Goal: Task Accomplishment & Management: Manage account settings

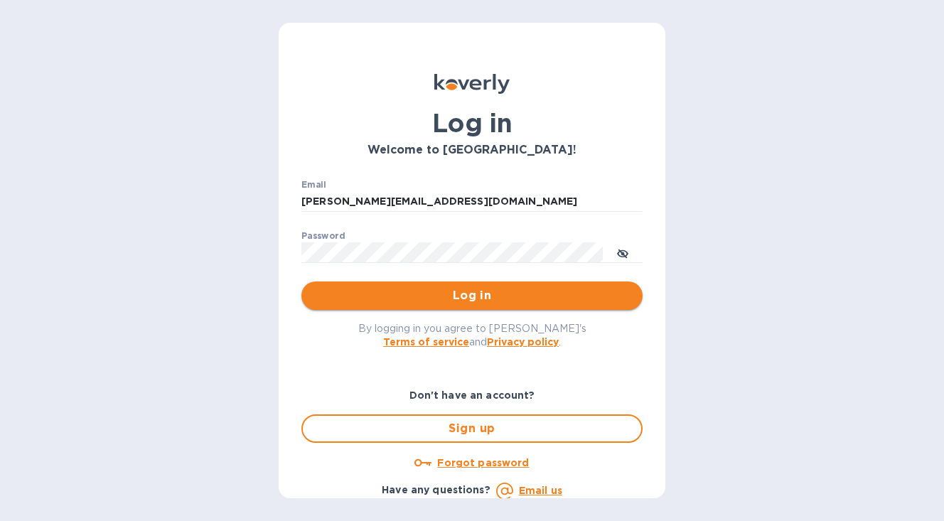
click at [446, 299] on span "Log in" at bounding box center [472, 295] width 318 height 17
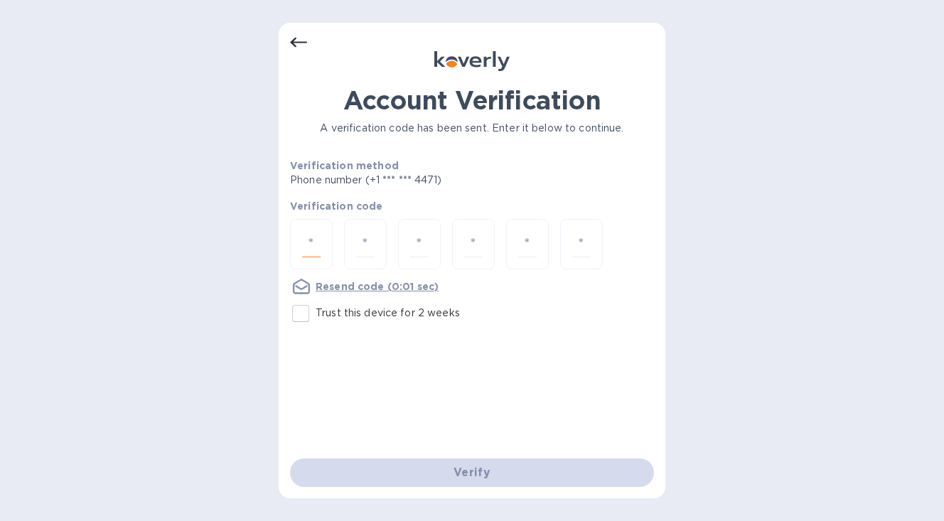
click at [308, 250] on input "number" at bounding box center [311, 244] width 18 height 26
type input "3"
type input "9"
type input "1"
type input "2"
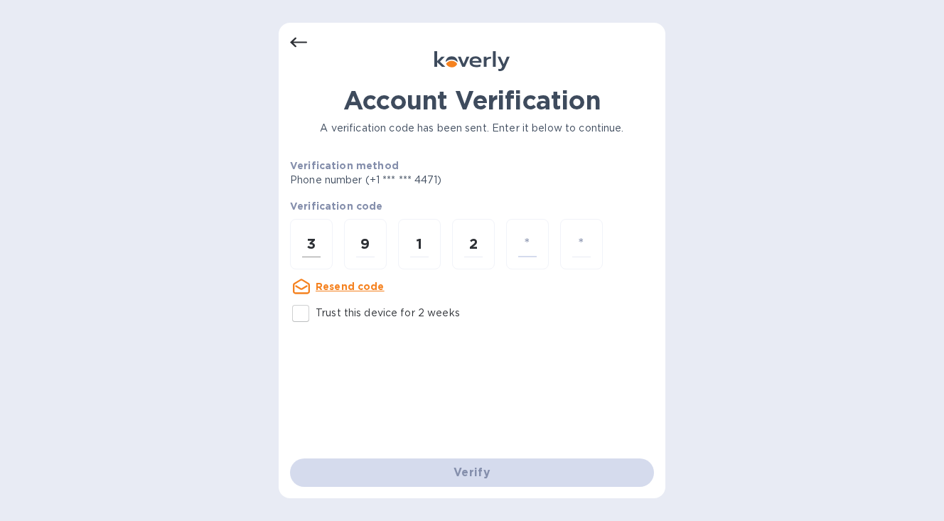
type input "9"
type input "7"
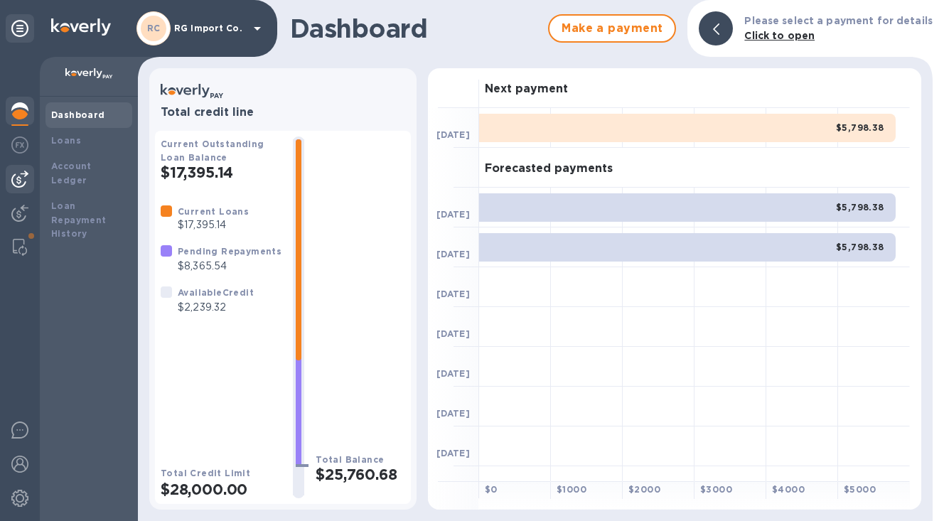
click at [21, 181] on img at bounding box center [19, 179] width 17 height 17
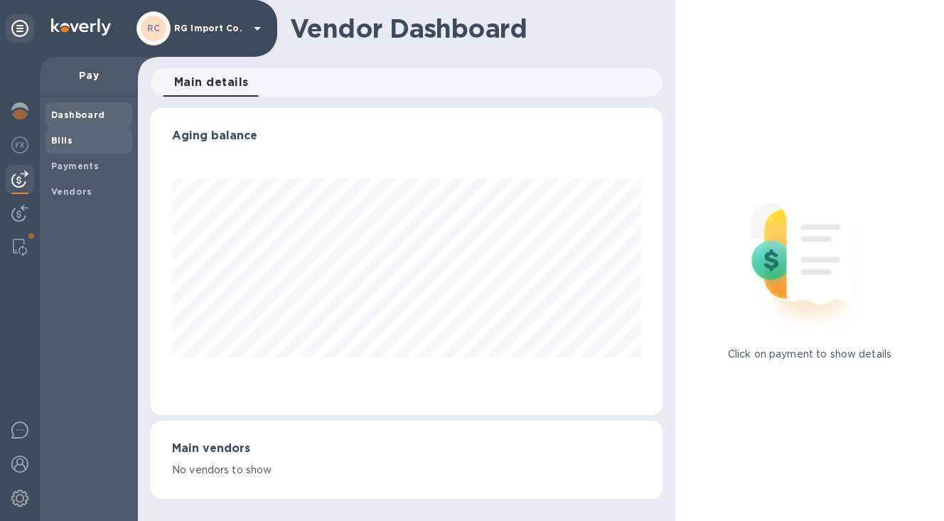
scroll to position [307, 512]
click at [62, 141] on b "Bills" at bounding box center [61, 140] width 21 height 11
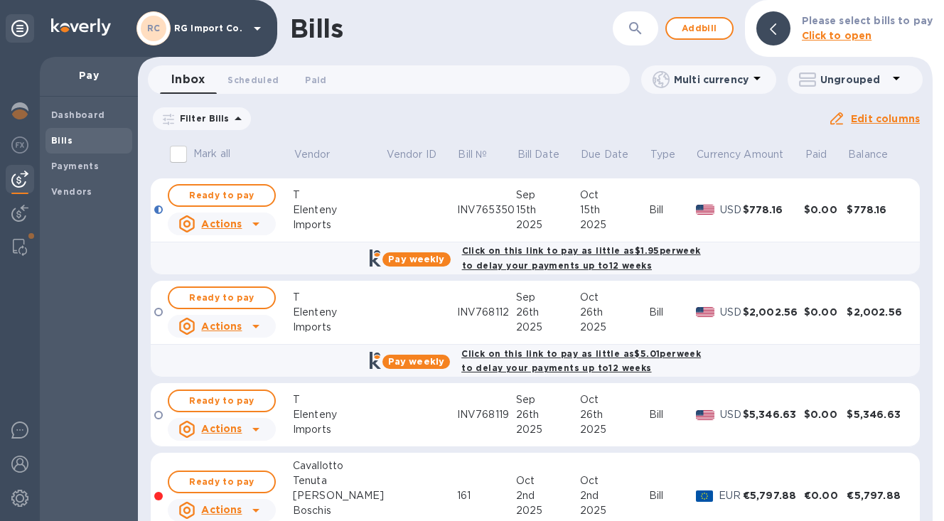
scroll to position [1157, 0]
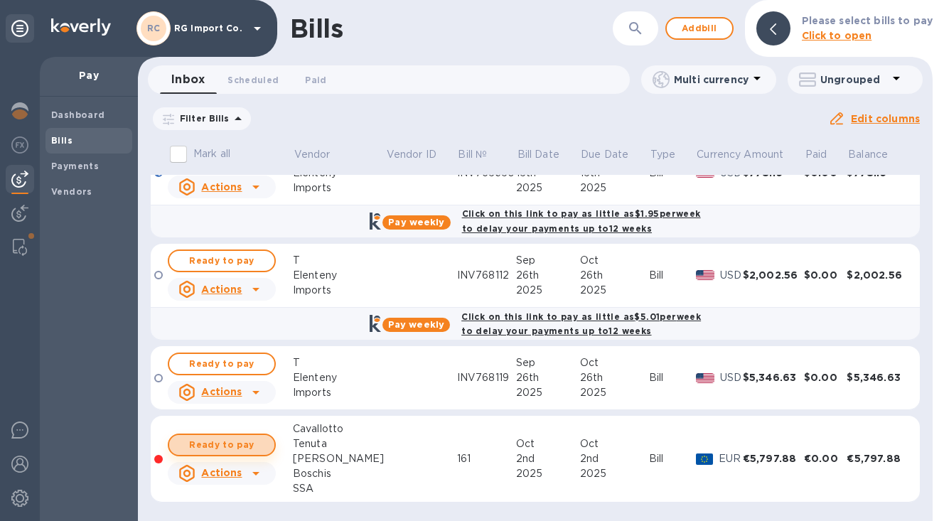
click at [198, 444] on span "Ready to pay" at bounding box center [222, 445] width 82 height 17
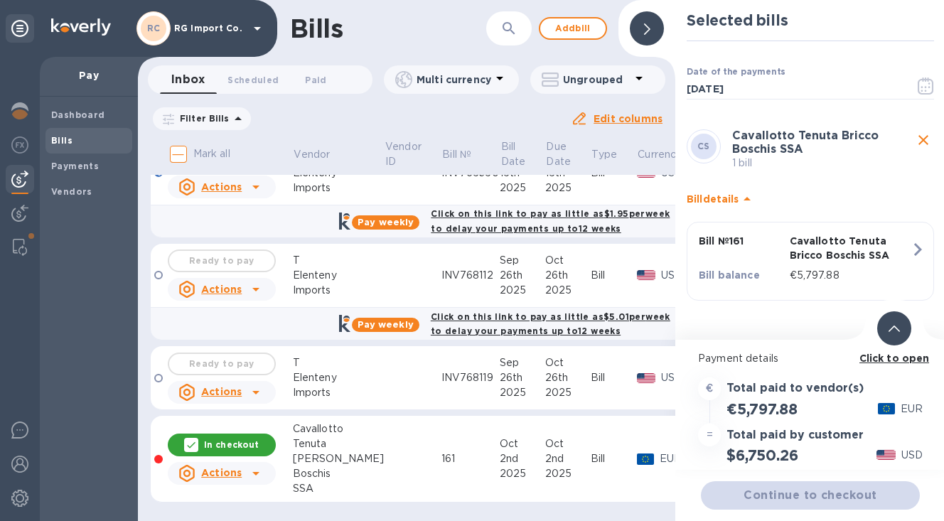
click at [897, 328] on icon at bounding box center [894, 329] width 11 height 6
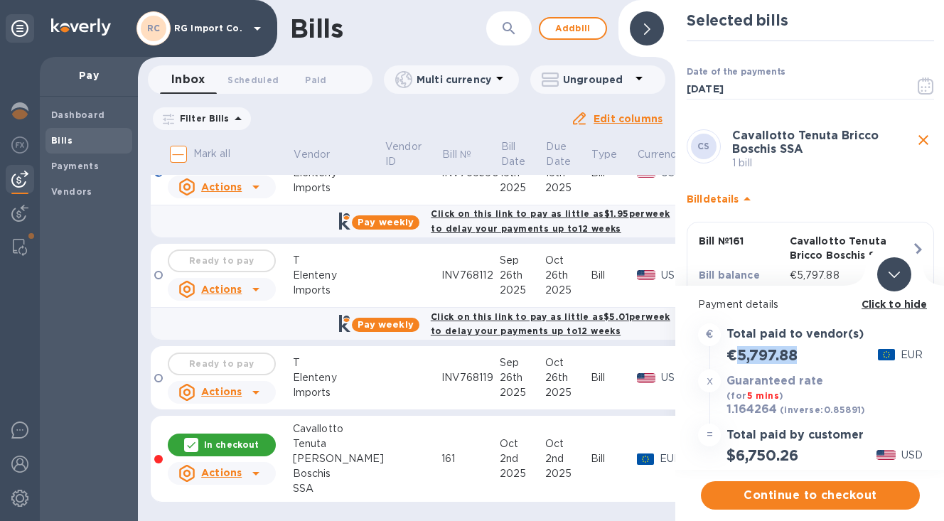
drag, startPoint x: 803, startPoint y: 355, endPoint x: 739, endPoint y: 360, distance: 64.2
click at [739, 360] on div "€5,797.88 EUR" at bounding box center [810, 354] width 230 height 23
copy h2 "5,797.88"
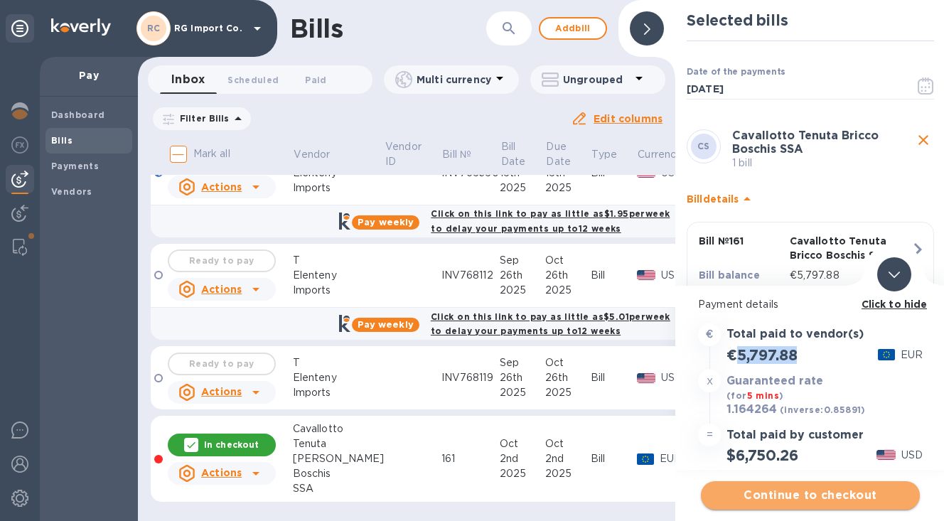
click at [782, 493] on span "Continue to checkout" at bounding box center [810, 495] width 196 height 17
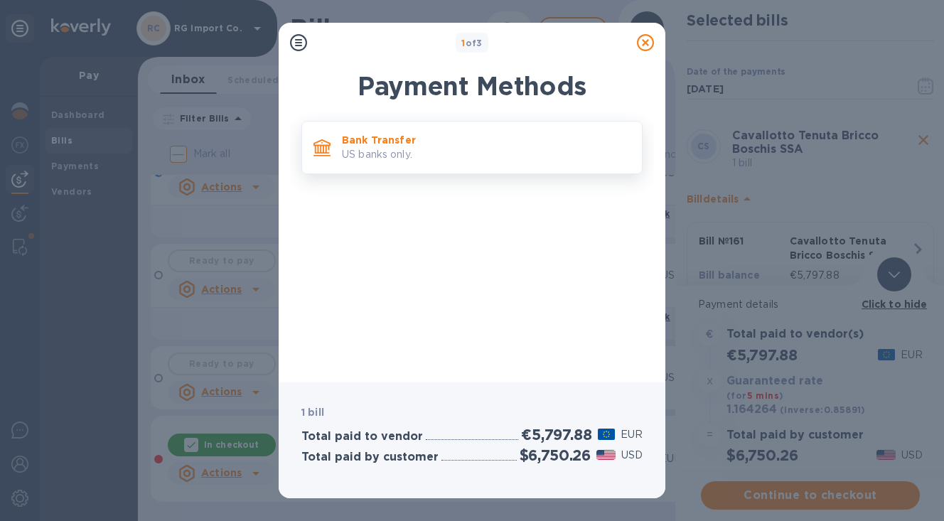
click at [504, 147] on p "US banks only." at bounding box center [486, 154] width 289 height 15
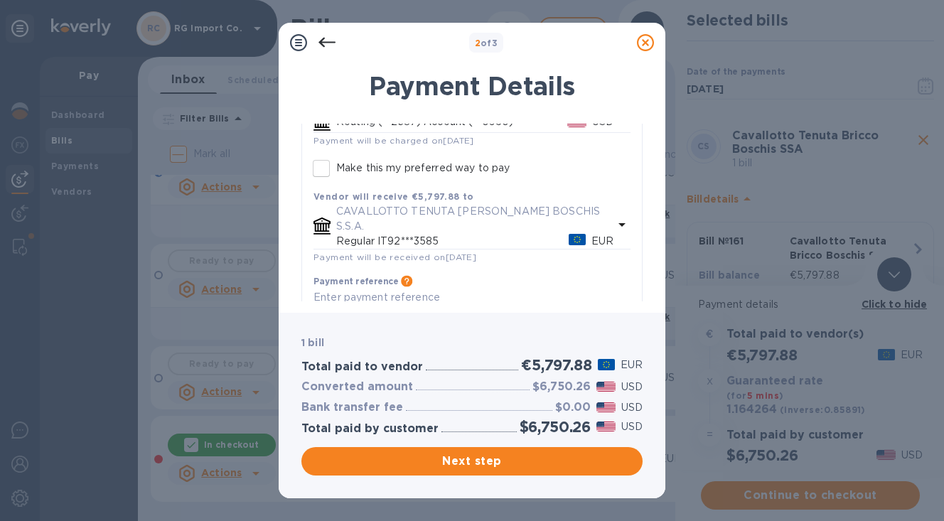
scroll to position [159, 0]
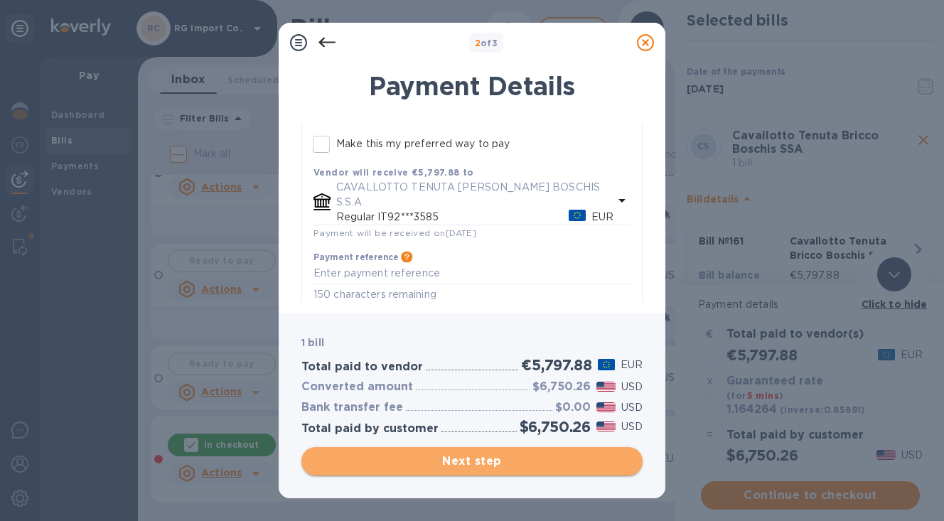
click at [405, 464] on span "Next step" at bounding box center [472, 461] width 318 height 17
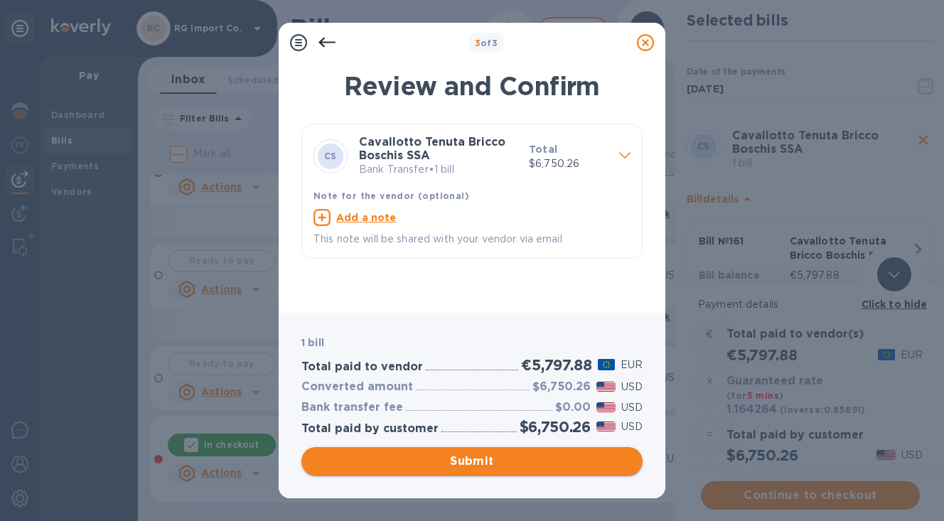
click at [408, 462] on span "Submit" at bounding box center [472, 461] width 318 height 17
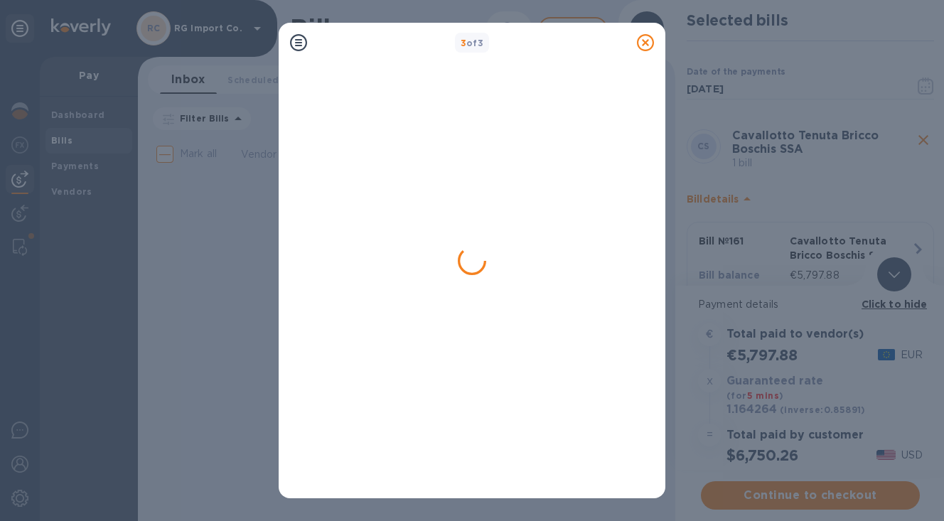
scroll to position [0, 0]
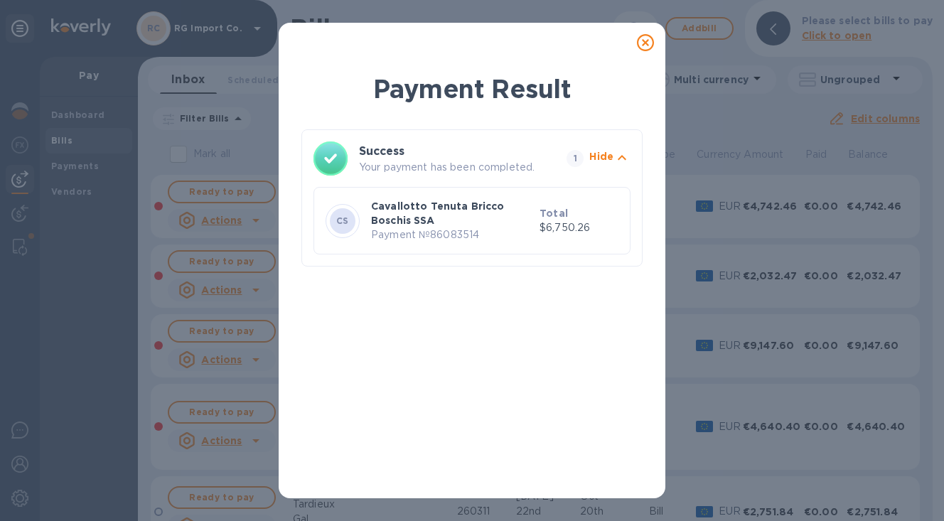
click at [647, 43] on icon at bounding box center [645, 42] width 17 height 17
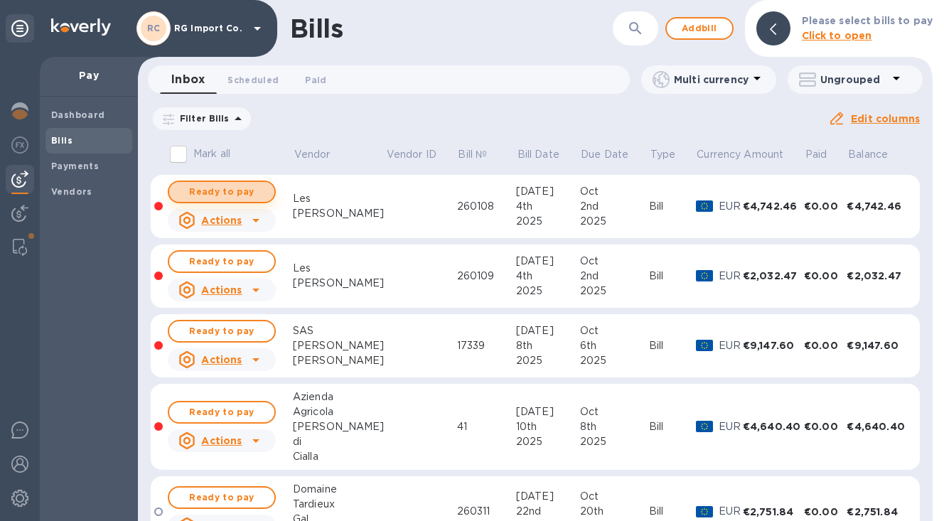
click at [264, 189] on button "Ready to pay" at bounding box center [222, 192] width 108 height 23
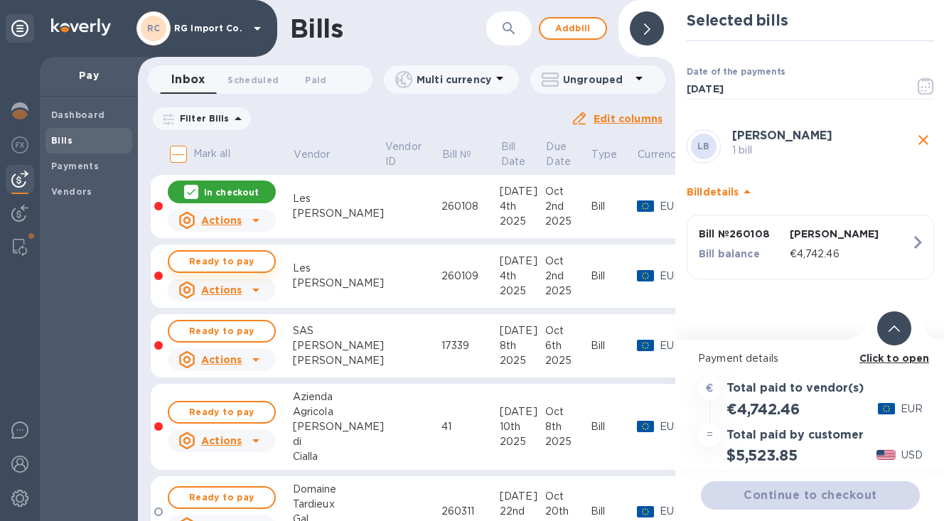
click at [243, 261] on span "Ready to pay" at bounding box center [222, 261] width 82 height 17
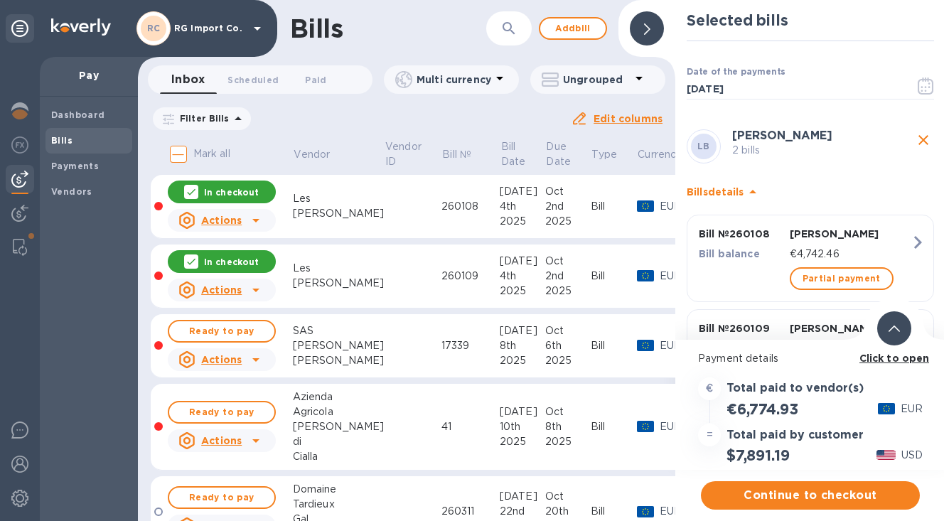
click at [899, 328] on icon at bounding box center [894, 329] width 11 height 6
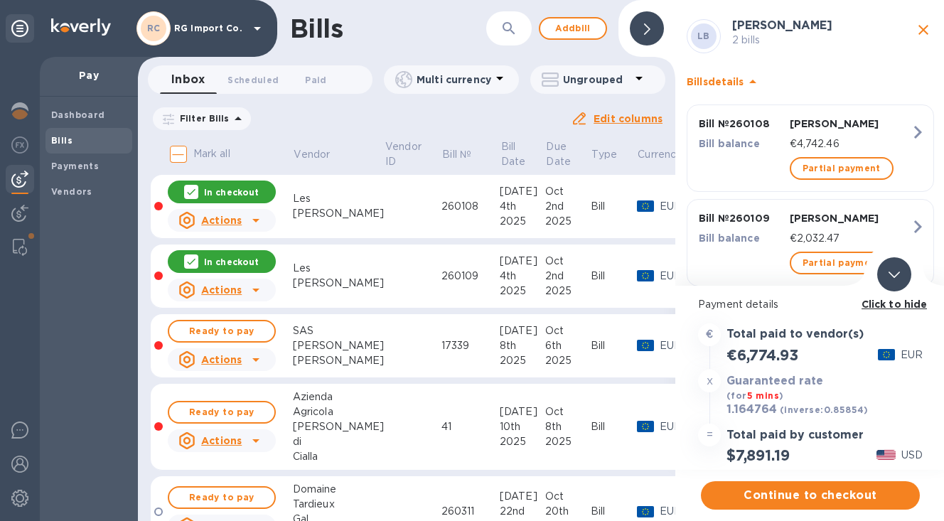
scroll to position [108, 0]
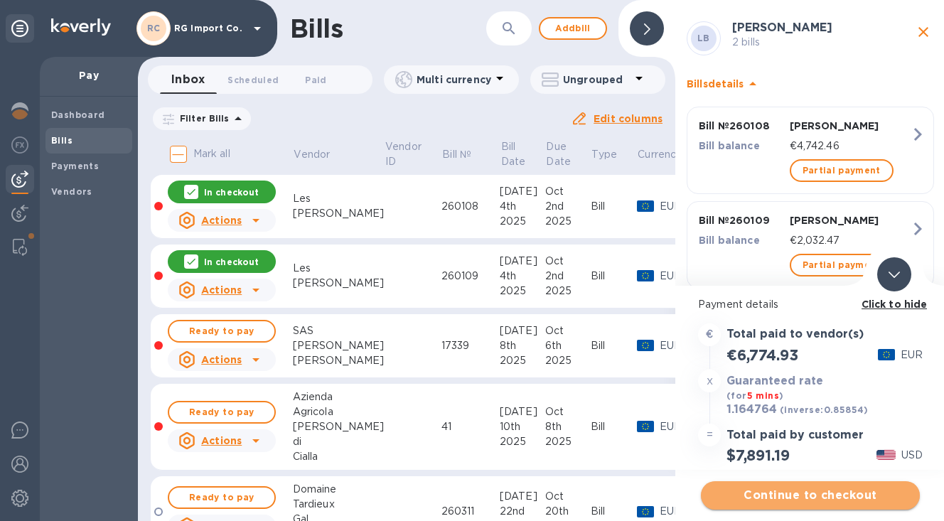
click at [779, 493] on span "Continue to checkout" at bounding box center [810, 495] width 196 height 17
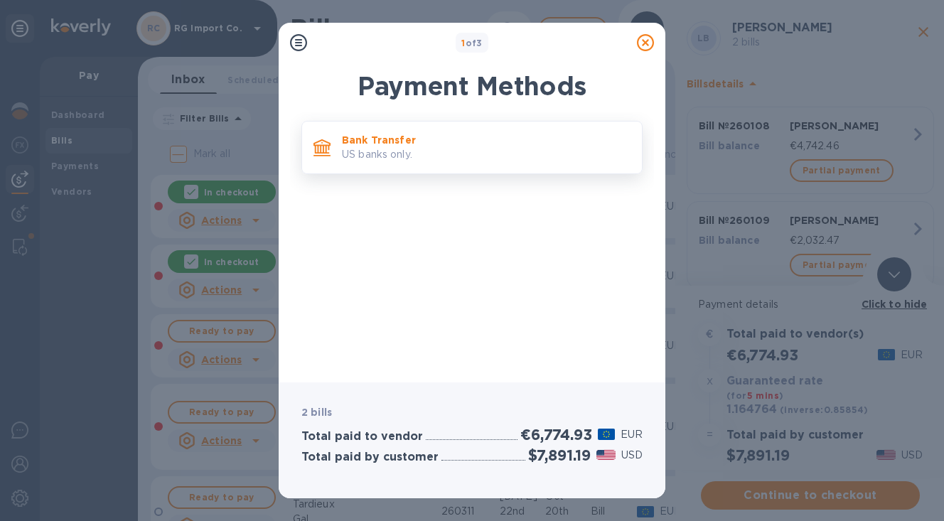
click at [513, 147] on p "US banks only." at bounding box center [486, 154] width 289 height 15
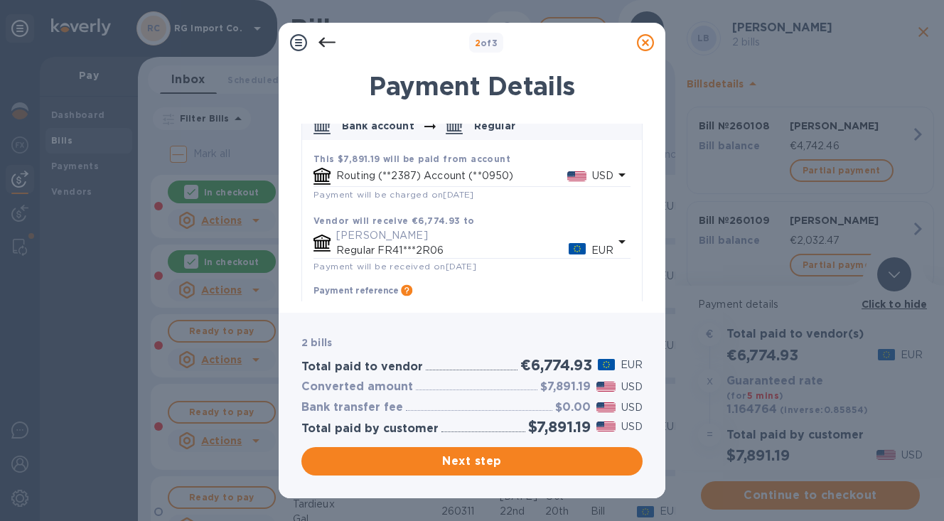
scroll to position [84, 0]
click at [648, 43] on icon at bounding box center [645, 42] width 17 height 17
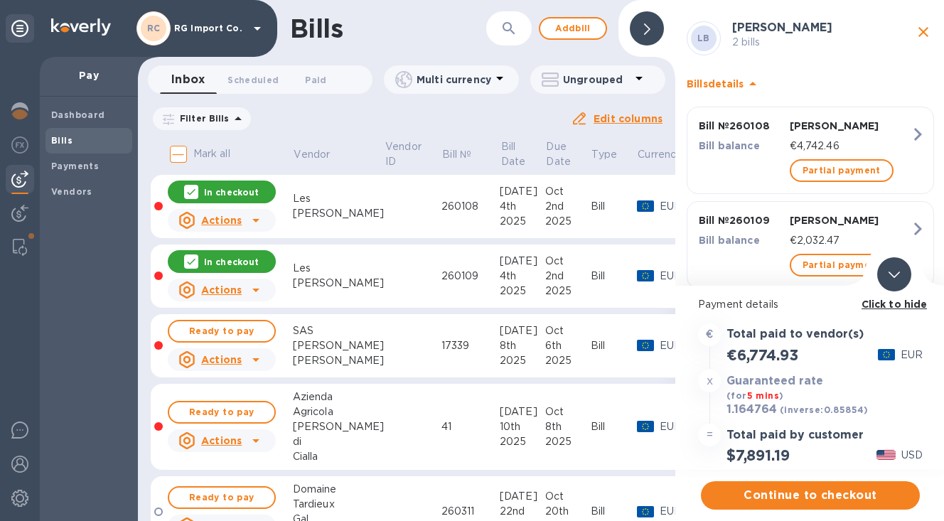
click at [919, 32] on icon "close" at bounding box center [923, 31] width 17 height 17
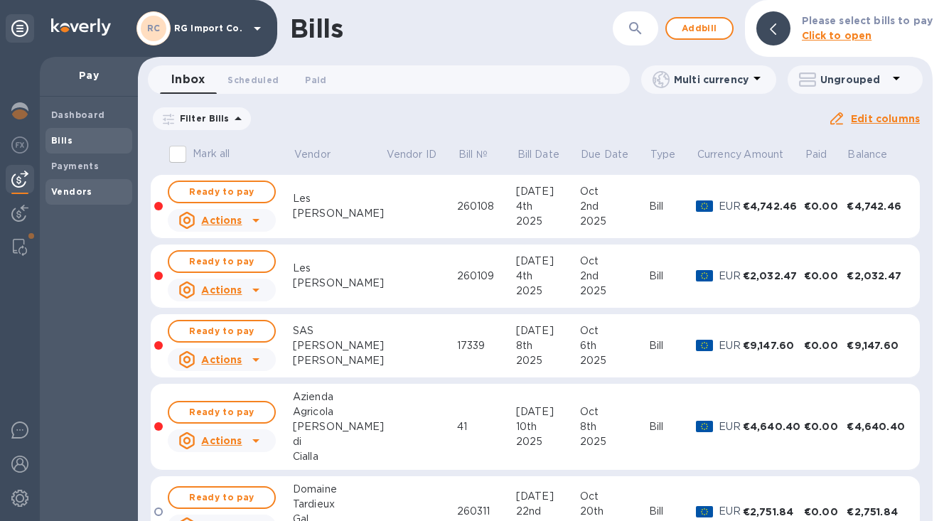
click at [85, 190] on b "Vendors" at bounding box center [71, 191] width 41 height 11
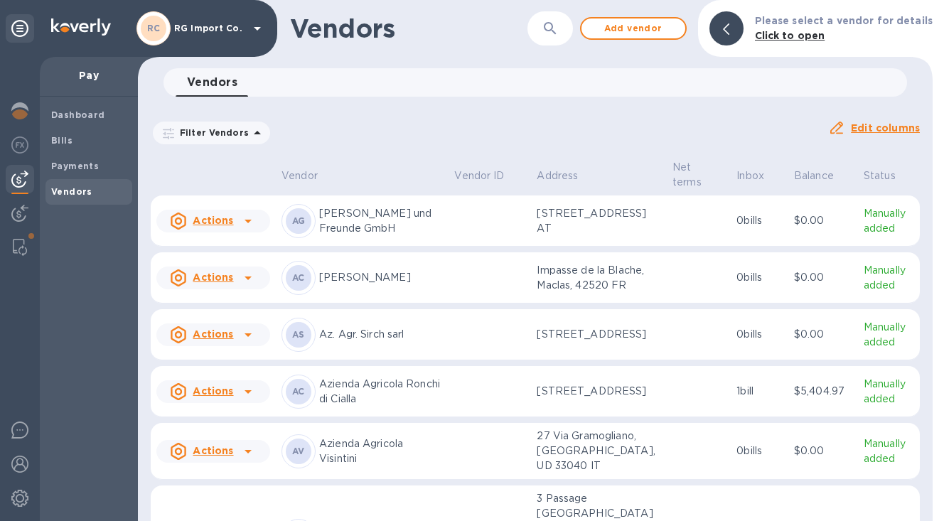
click at [555, 28] on icon "button" at bounding box center [550, 28] width 17 height 17
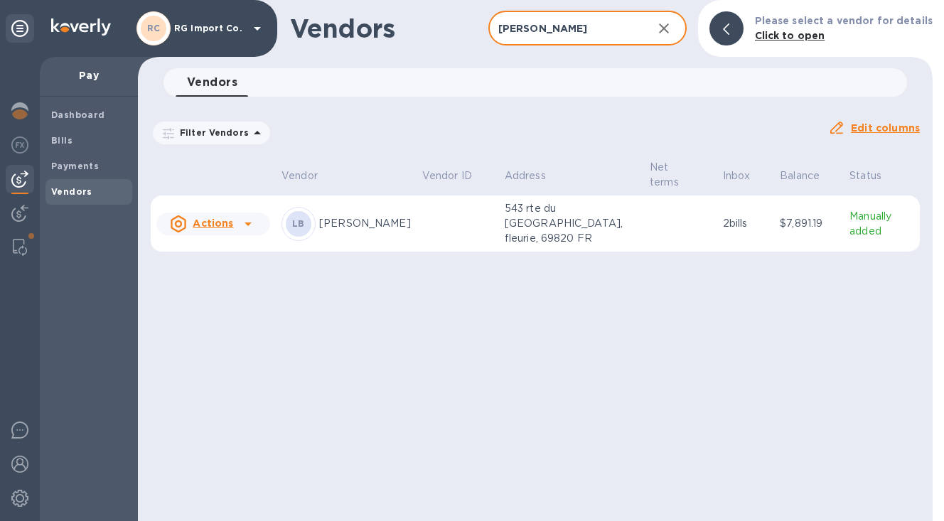
type input "[PERSON_NAME]"
click at [368, 227] on p "[PERSON_NAME]" at bounding box center [365, 223] width 92 height 15
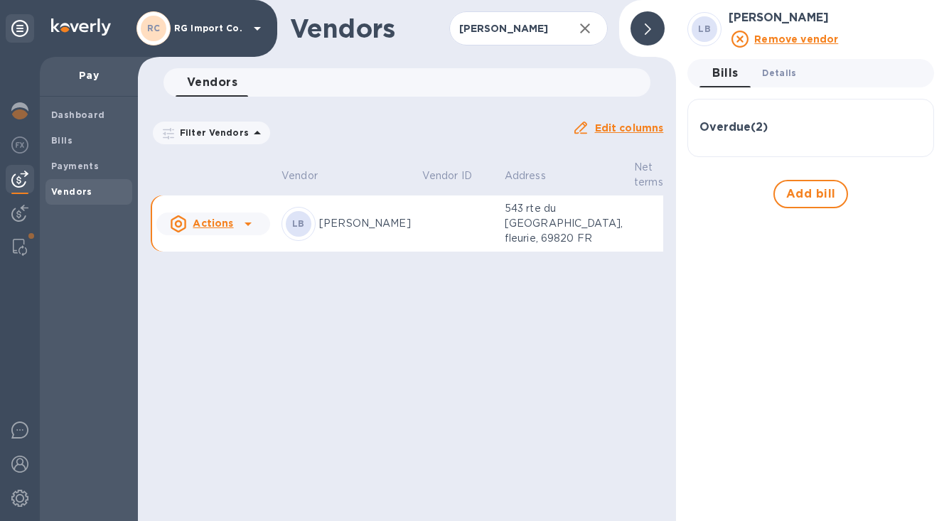
click at [781, 70] on span "Details 0" at bounding box center [779, 72] width 34 height 15
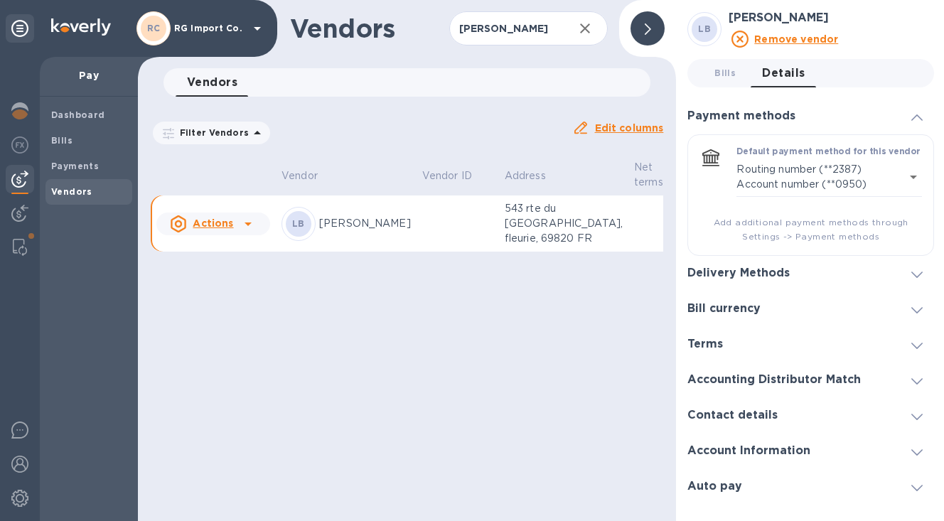
click at [715, 270] on h3 "Delivery Methods" at bounding box center [738, 274] width 102 height 14
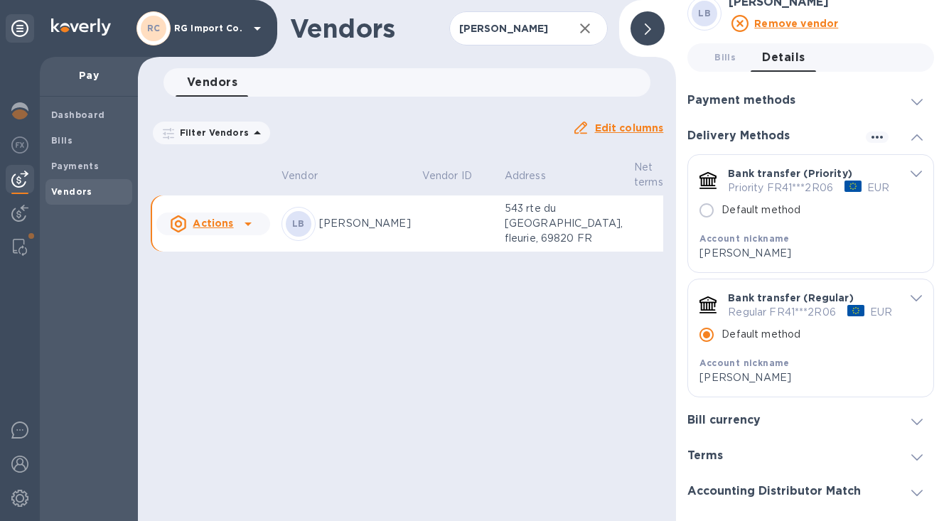
scroll to position [17, 0]
click at [796, 245] on p "[PERSON_NAME]" at bounding box center [802, 252] width 204 height 15
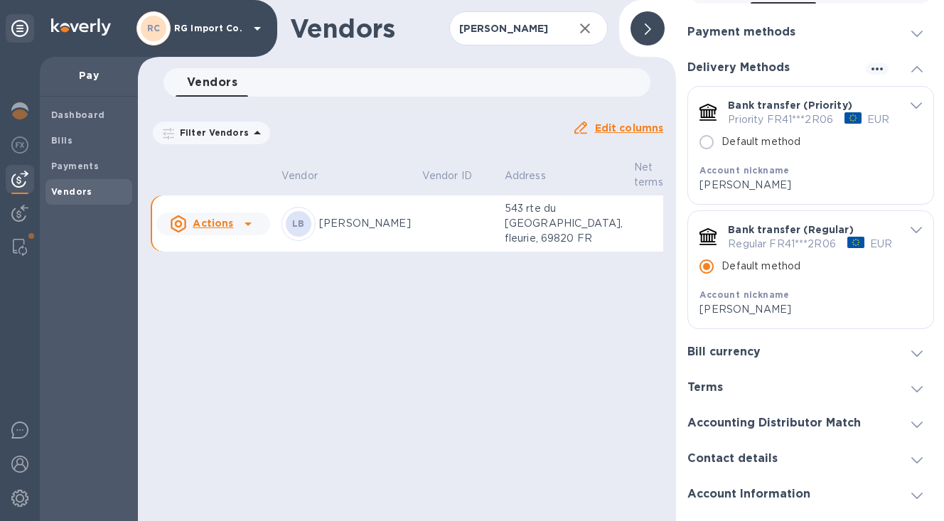
scroll to position [109, 0]
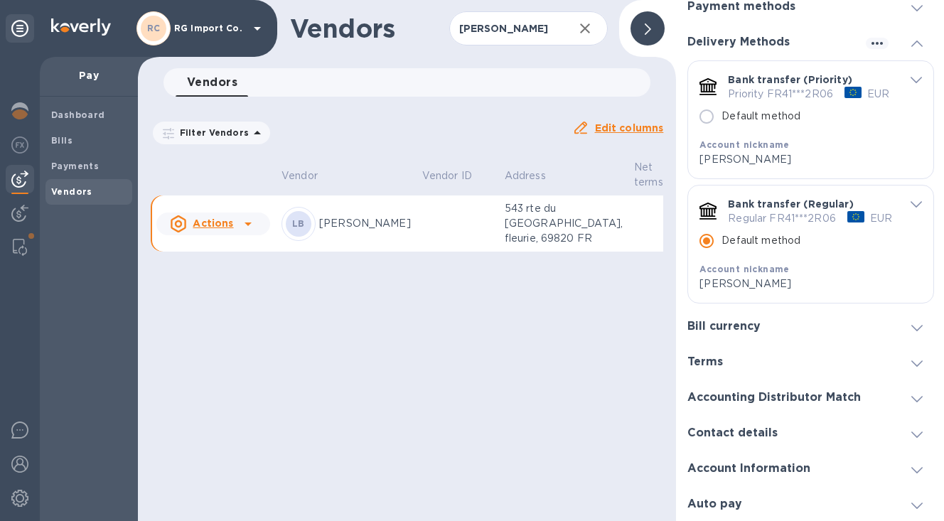
click at [759, 471] on h3 "Account Information" at bounding box center [748, 469] width 123 height 14
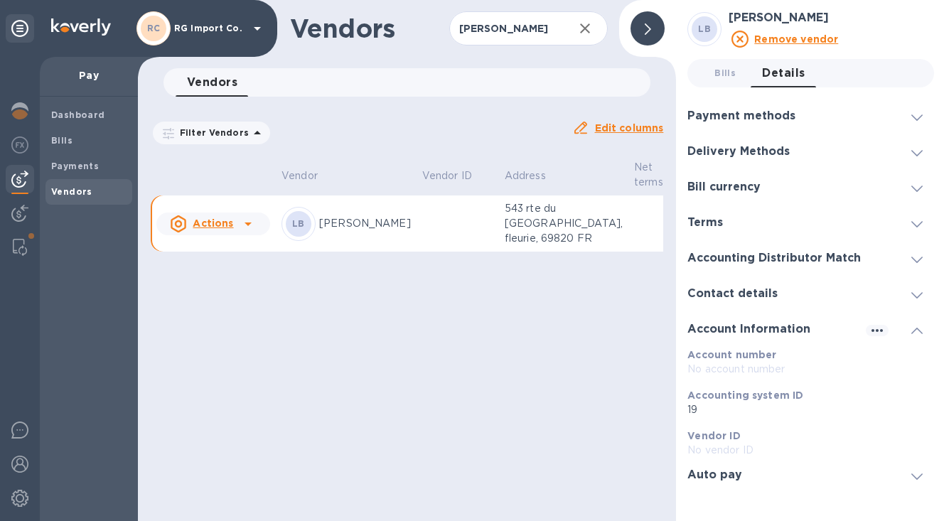
click at [921, 328] on icon at bounding box center [916, 331] width 11 height 6
click at [759, 152] on h3 "Delivery Methods" at bounding box center [738, 152] width 102 height 14
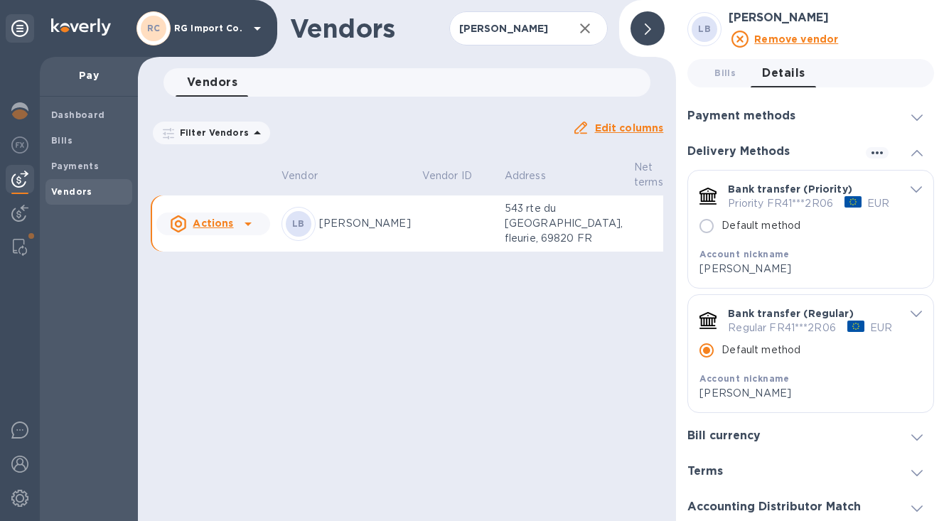
click at [911, 189] on icon "default-method" at bounding box center [916, 189] width 11 height 6
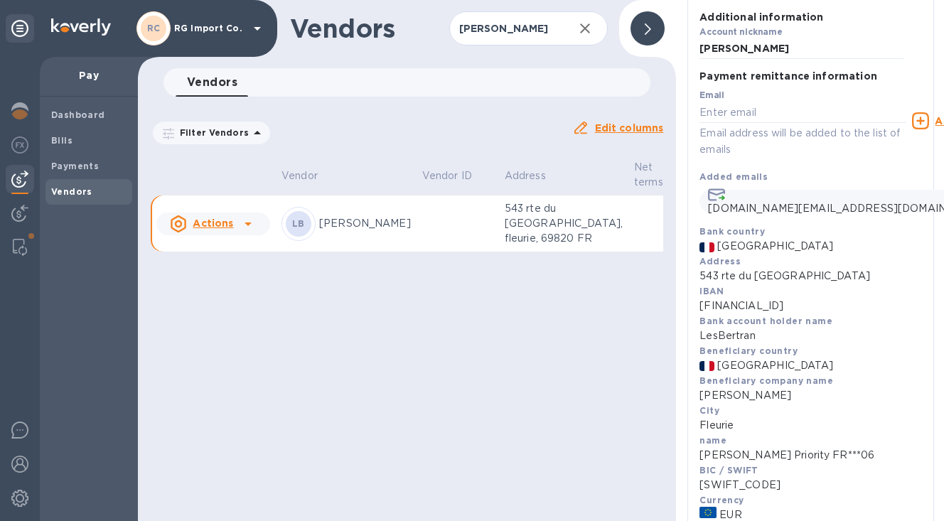
scroll to position [250, 0]
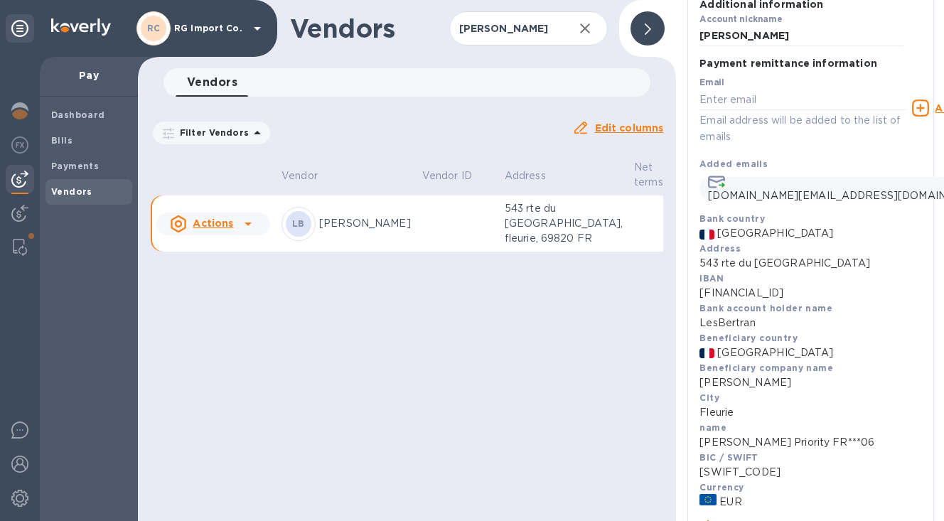
click at [793, 301] on p "[FINANCIAL_ID]" at bounding box center [811, 293] width 223 height 15
drag, startPoint x: 820, startPoint y: 304, endPoint x: 776, endPoint y: 310, distance: 44.5
click at [776, 301] on p "[FINANCIAL_ID]" at bounding box center [811, 293] width 223 height 15
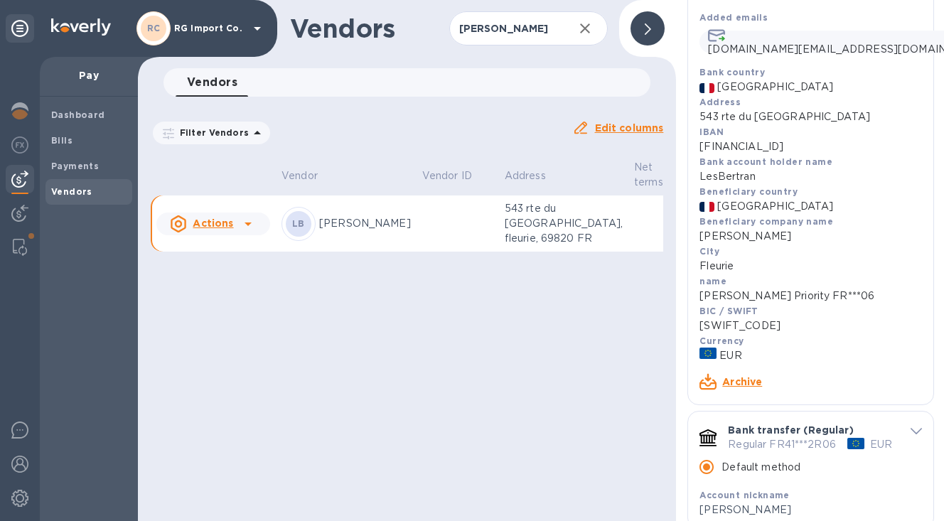
scroll to position [407, 0]
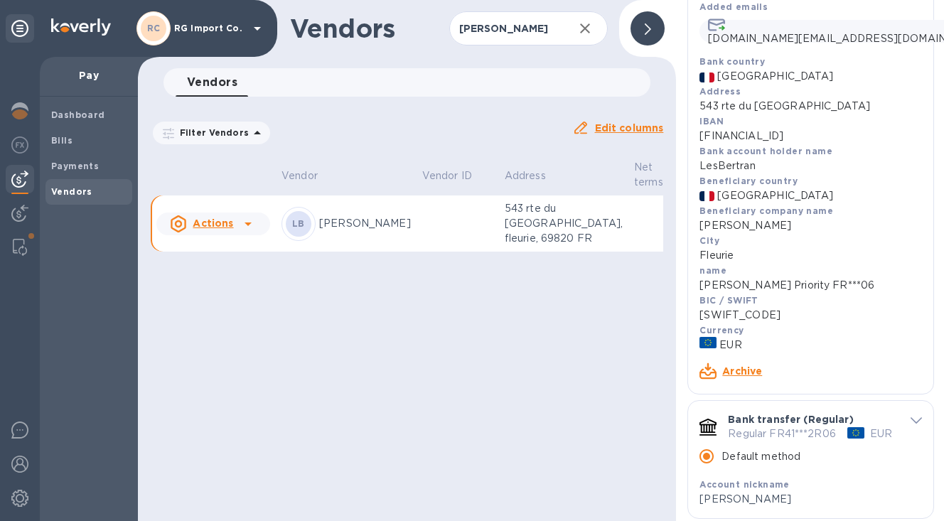
click at [745, 377] on link "Archive" at bounding box center [742, 370] width 40 height 11
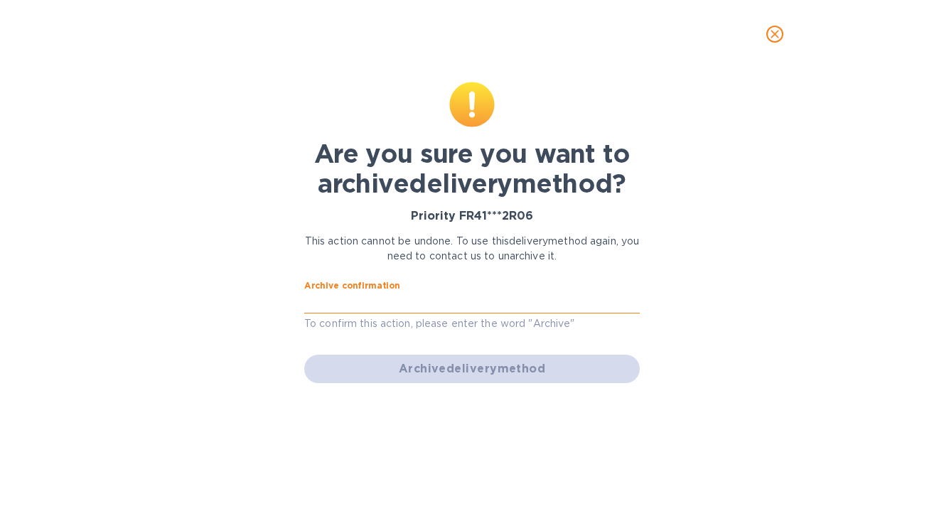
click at [386, 296] on input "text" at bounding box center [472, 302] width 336 height 21
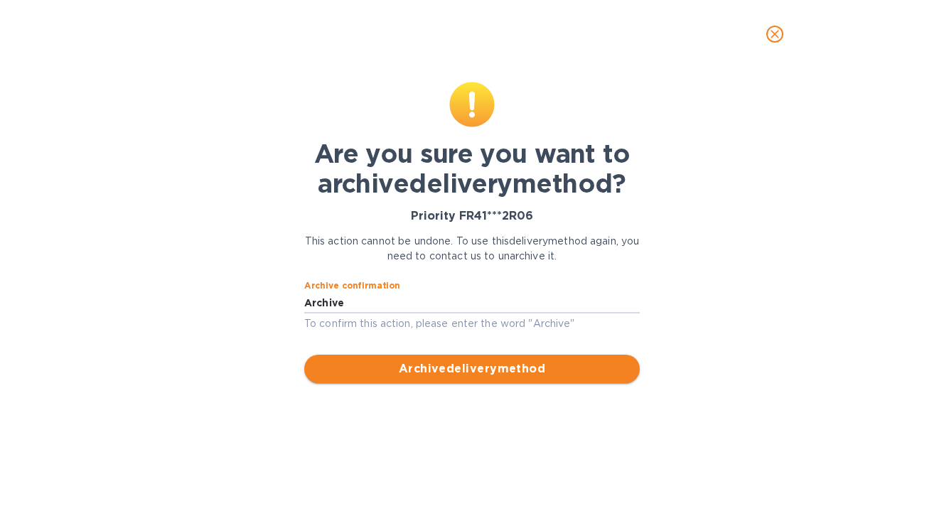
type input "Archive"
click at [391, 370] on span "Archive delivery method" at bounding box center [472, 368] width 313 height 17
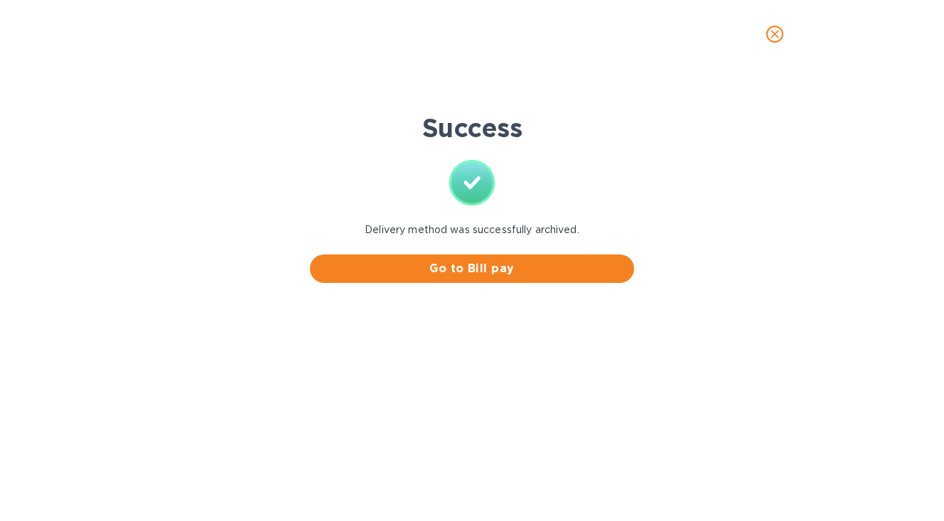
scroll to position [0, 0]
click at [518, 269] on span "Go to Bill pay" at bounding box center [471, 268] width 301 height 17
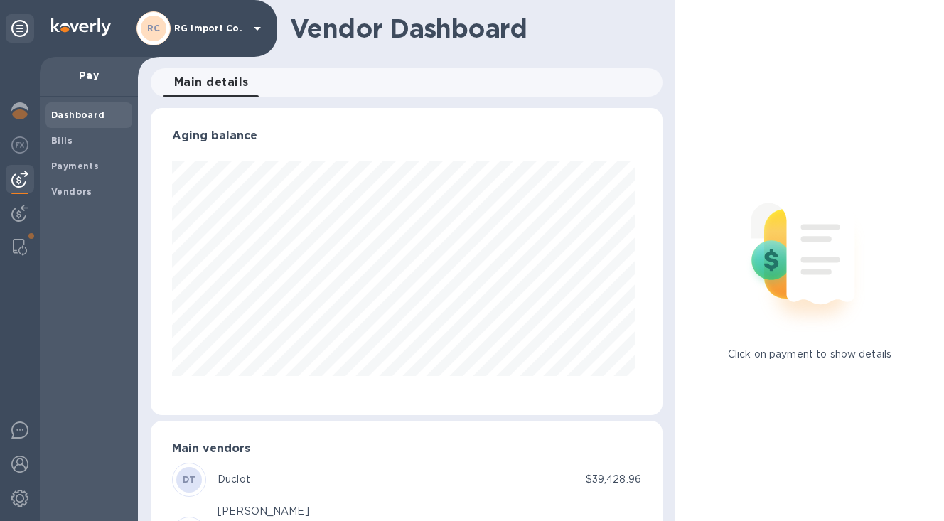
scroll to position [307, 506]
click at [77, 191] on b "Vendors" at bounding box center [71, 191] width 41 height 11
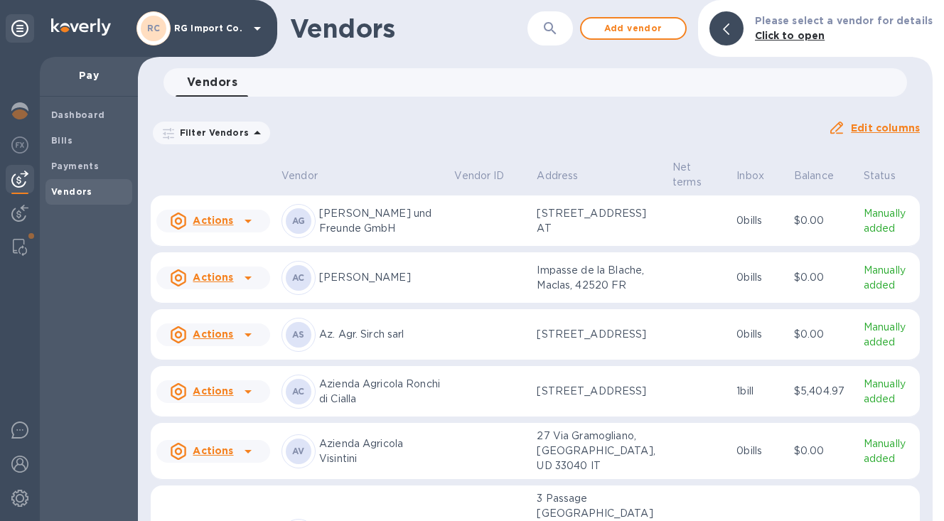
click at [555, 31] on icon "button" at bounding box center [550, 28] width 12 height 12
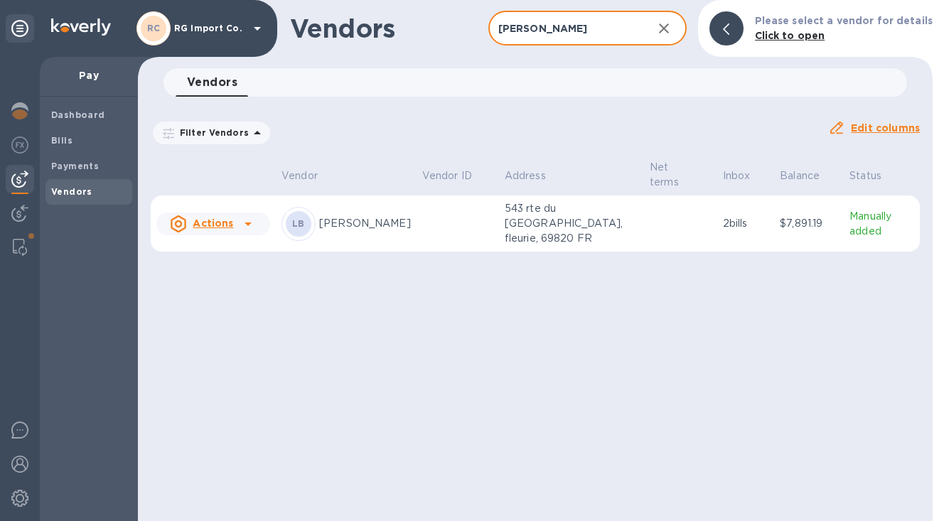
type input "[PERSON_NAME]"
click at [358, 231] on p "[PERSON_NAME]" at bounding box center [365, 223] width 92 height 15
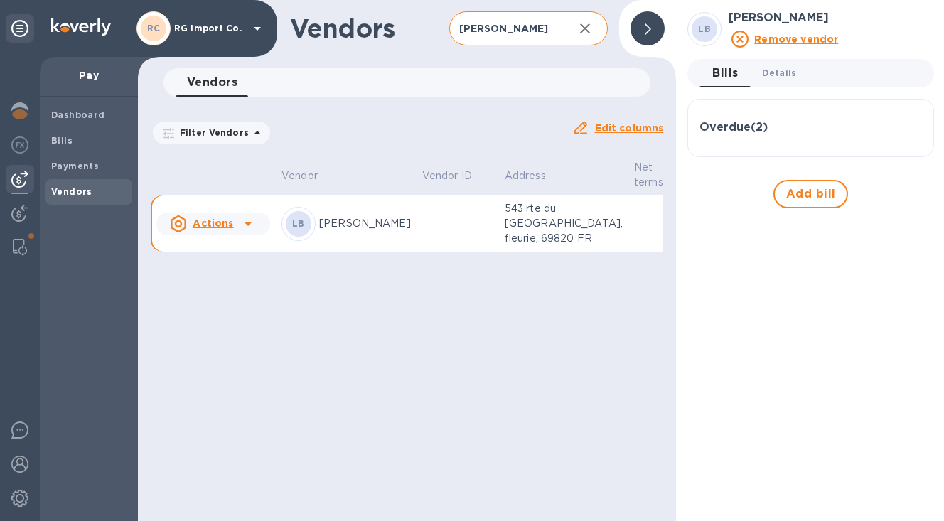
click at [782, 73] on span "Details 0" at bounding box center [779, 72] width 34 height 15
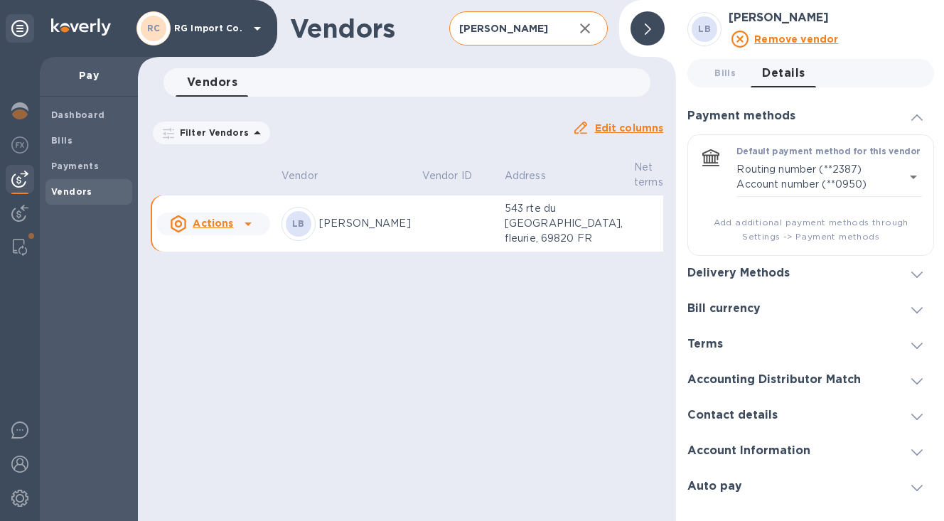
click at [738, 274] on h3 "Delivery Methods" at bounding box center [738, 274] width 102 height 14
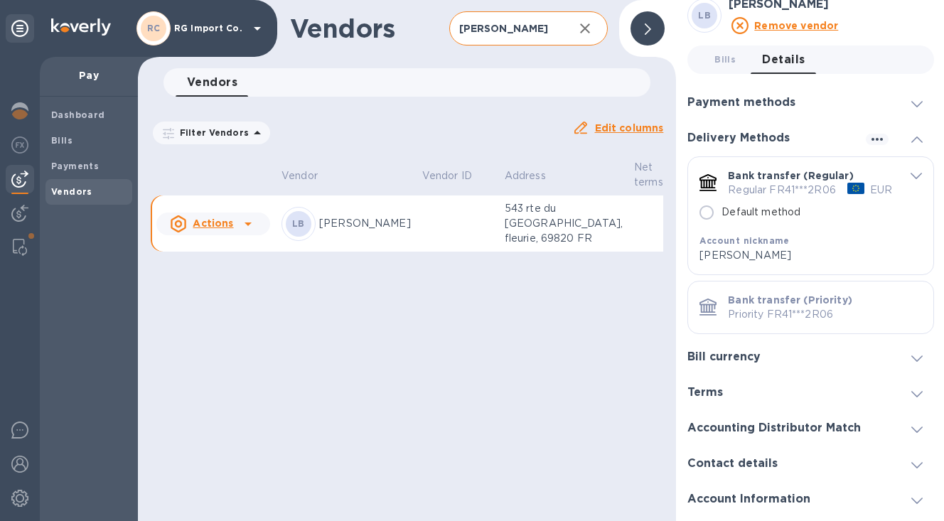
scroll to position [18, 0]
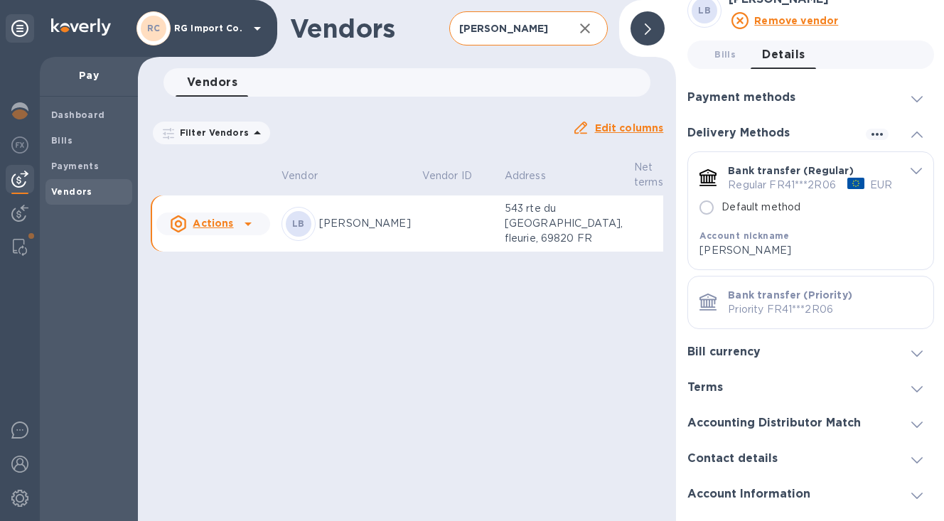
click at [911, 168] on icon "default-method" at bounding box center [916, 171] width 11 height 6
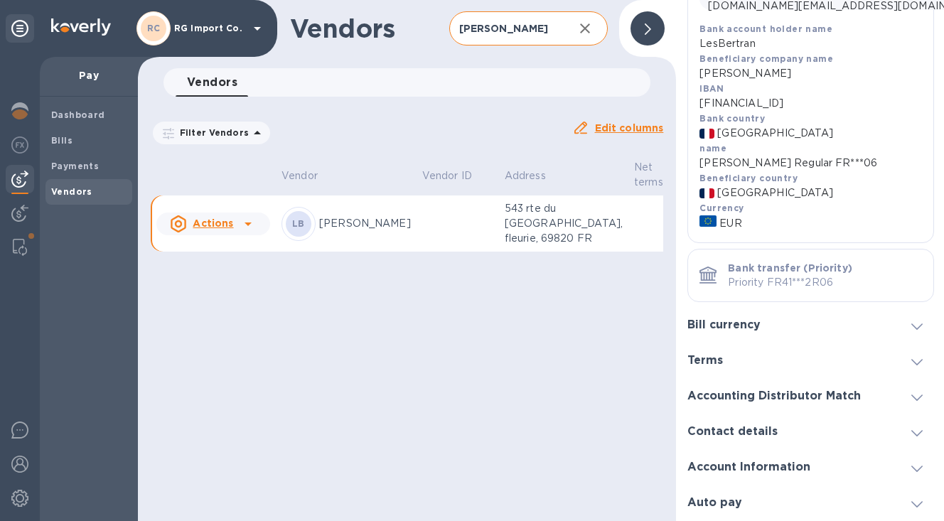
scroll to position [456, 0]
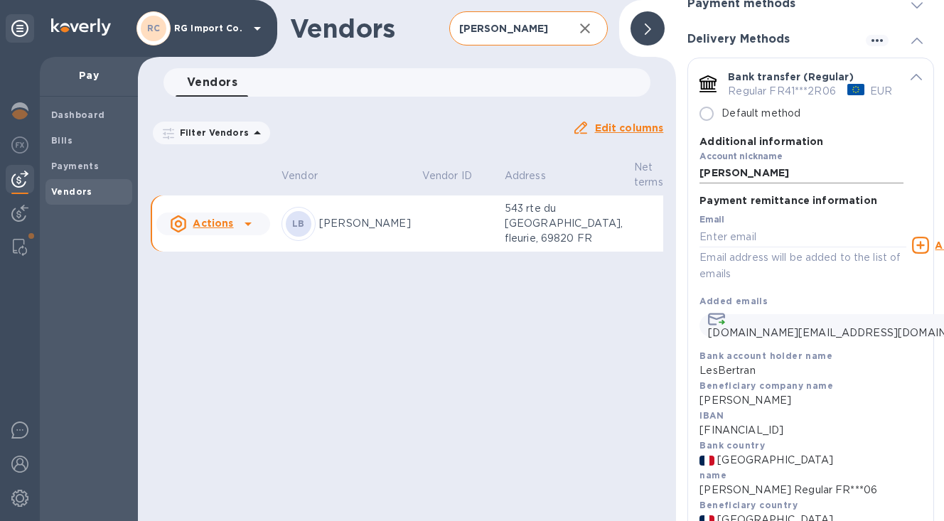
scroll to position [46, 0]
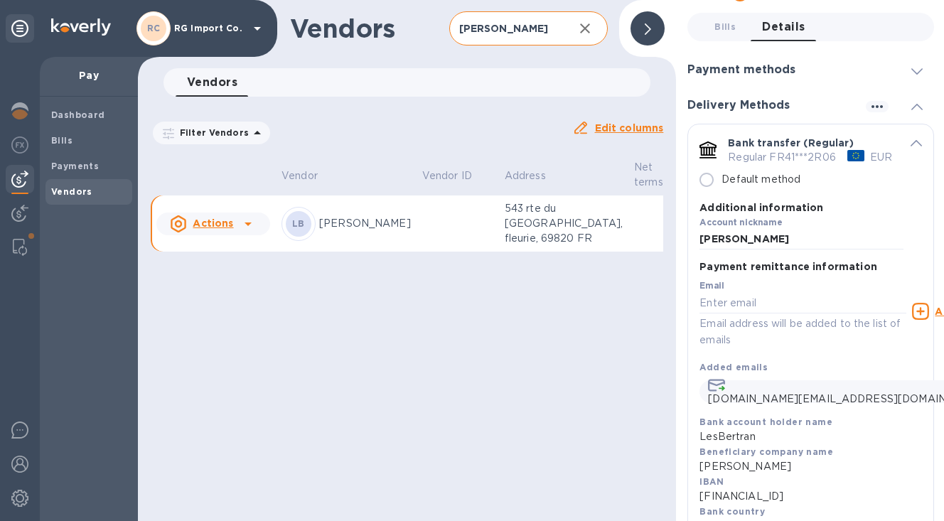
click at [911, 141] on icon "default-method" at bounding box center [916, 143] width 11 height 6
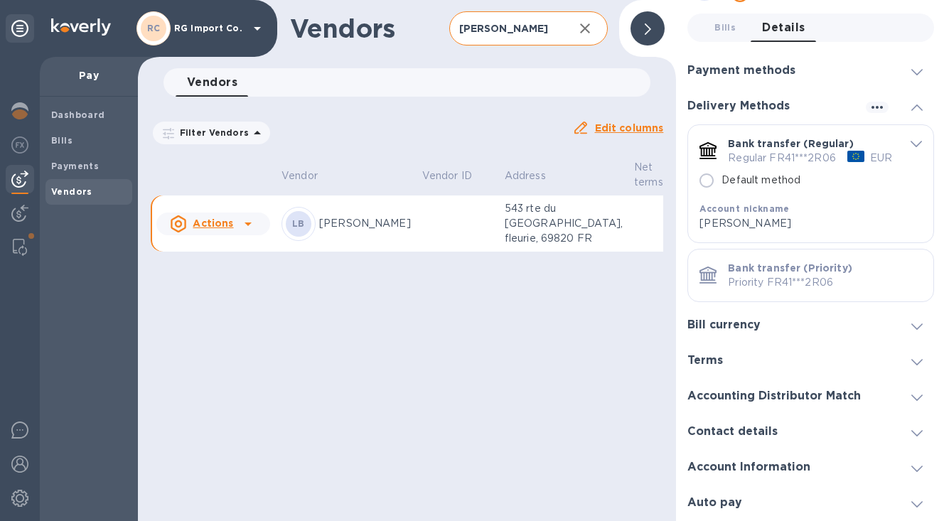
scroll to position [43, 0]
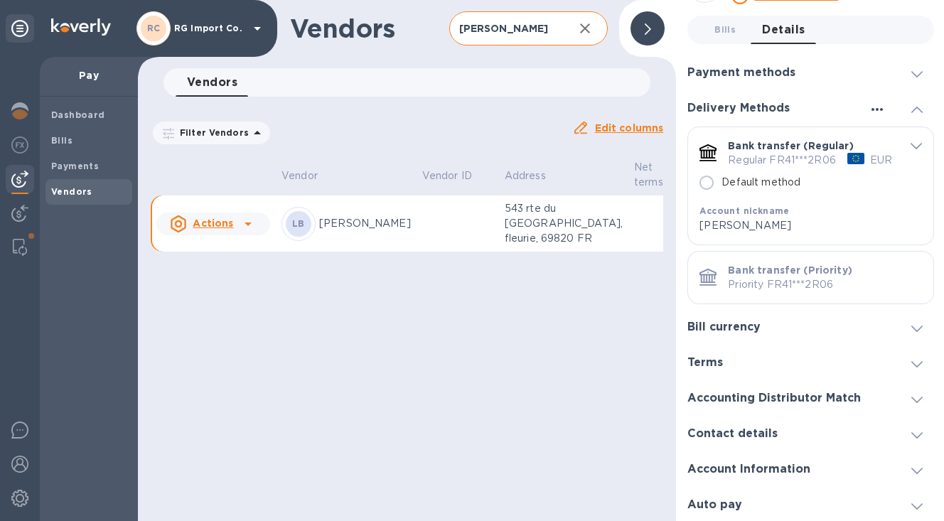
click at [873, 107] on icon "button" at bounding box center [877, 109] width 17 height 17
click at [887, 135] on p "Add new" at bounding box center [893, 136] width 47 height 14
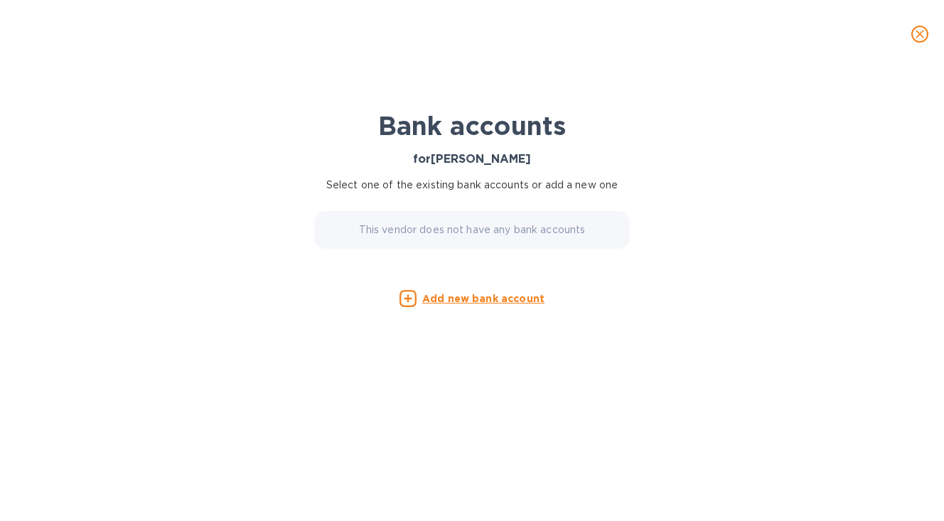
click at [527, 297] on u "Add new bank account" at bounding box center [483, 298] width 122 height 11
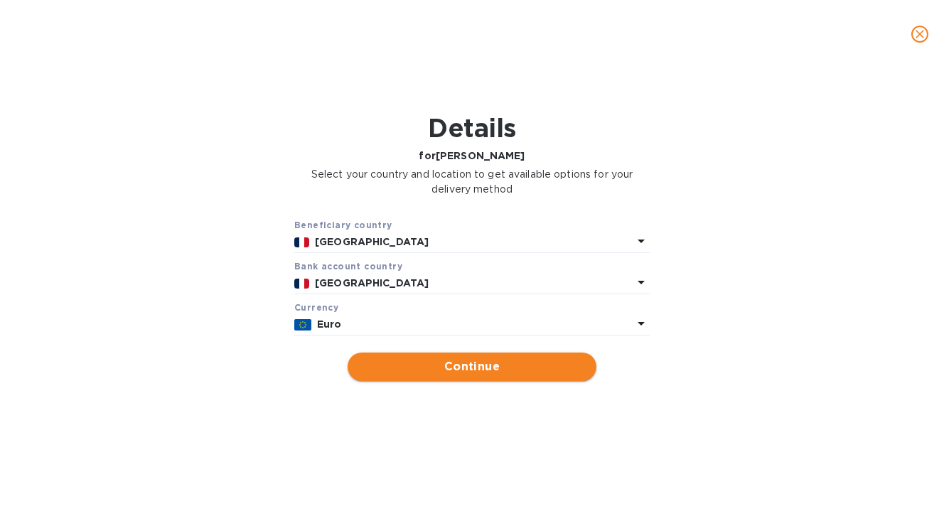
click at [473, 373] on span "Continue" at bounding box center [472, 366] width 226 height 17
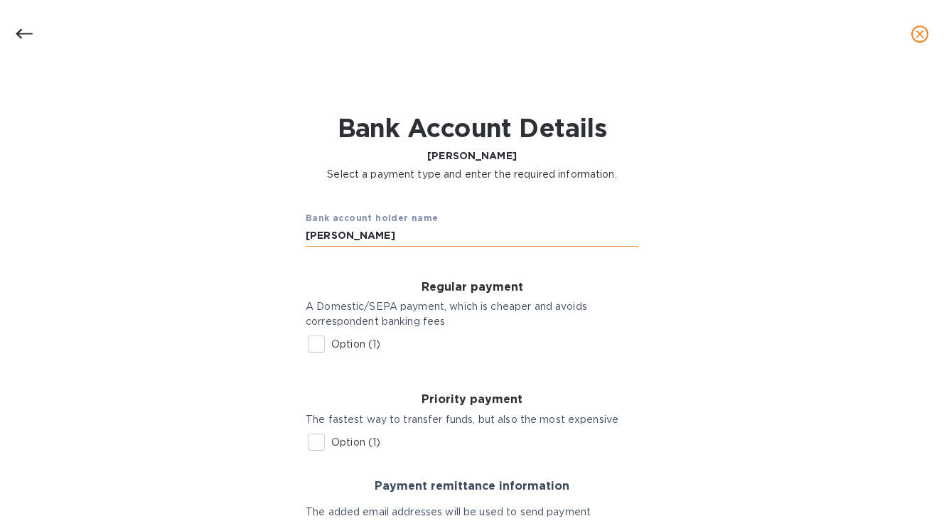
drag, startPoint x: 384, startPoint y: 239, endPoint x: 304, endPoint y: 232, distance: 79.9
click at [306, 235] on input "[PERSON_NAME]" at bounding box center [472, 235] width 333 height 21
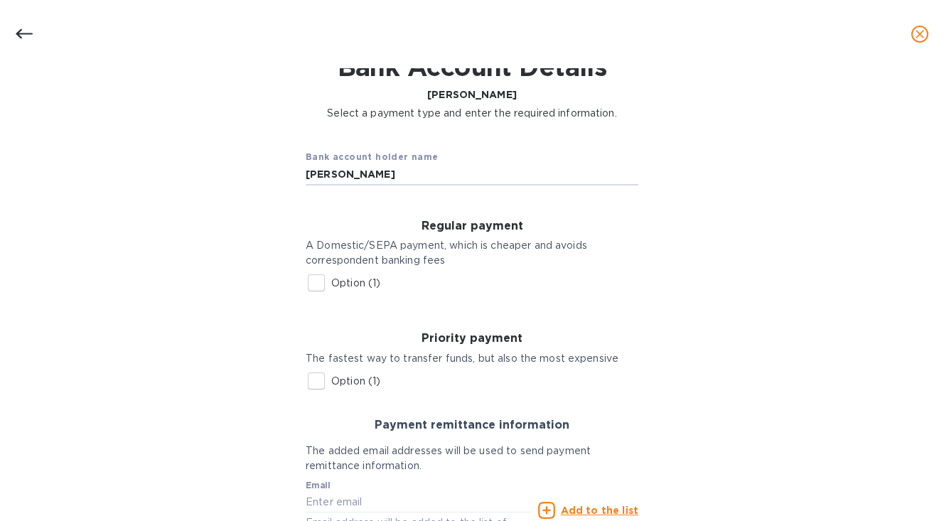
scroll to position [63, 0]
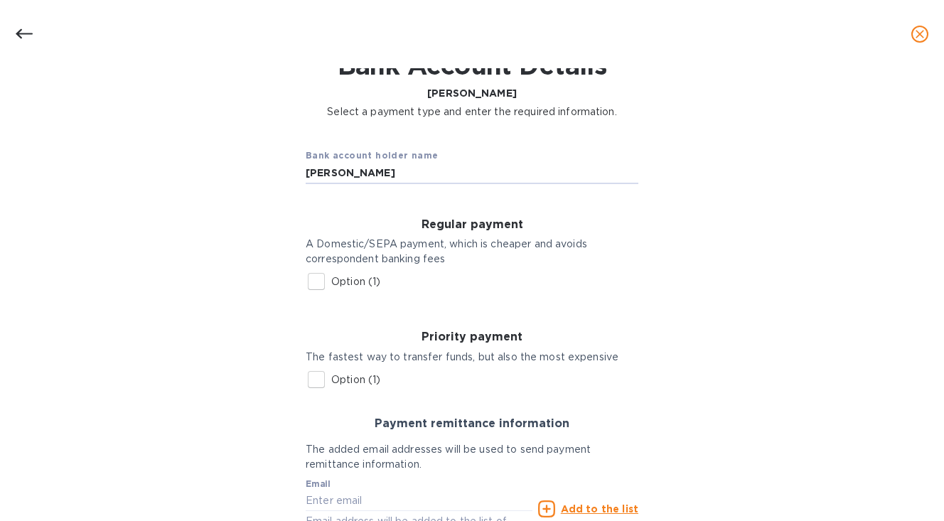
type input "[PERSON_NAME]"
click at [315, 284] on input "Option (1)" at bounding box center [316, 282] width 30 height 30
checkbox input "true"
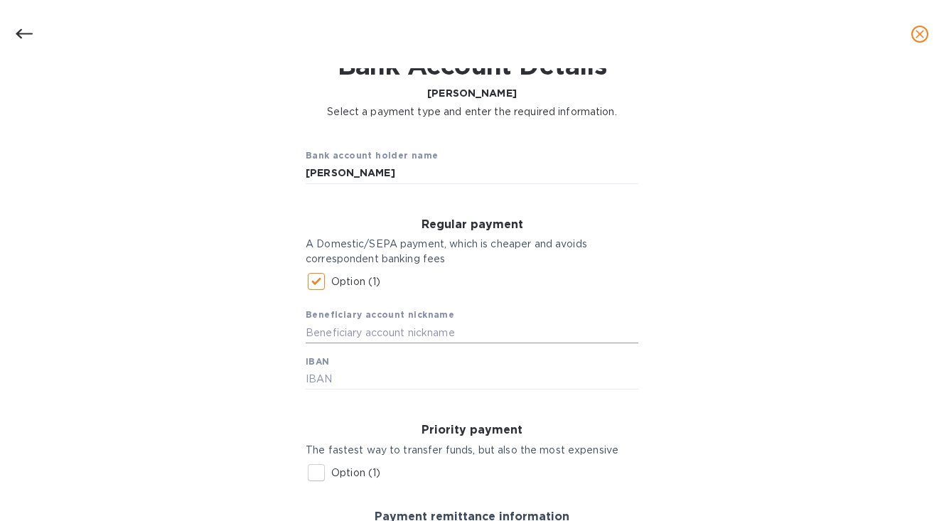
click at [336, 333] on input "text" at bounding box center [472, 332] width 333 height 21
type input "[PERSON_NAME]"
click at [317, 379] on input "text" at bounding box center [472, 379] width 333 height 21
type input "f"
type input "[FINANCIAL_ID]"
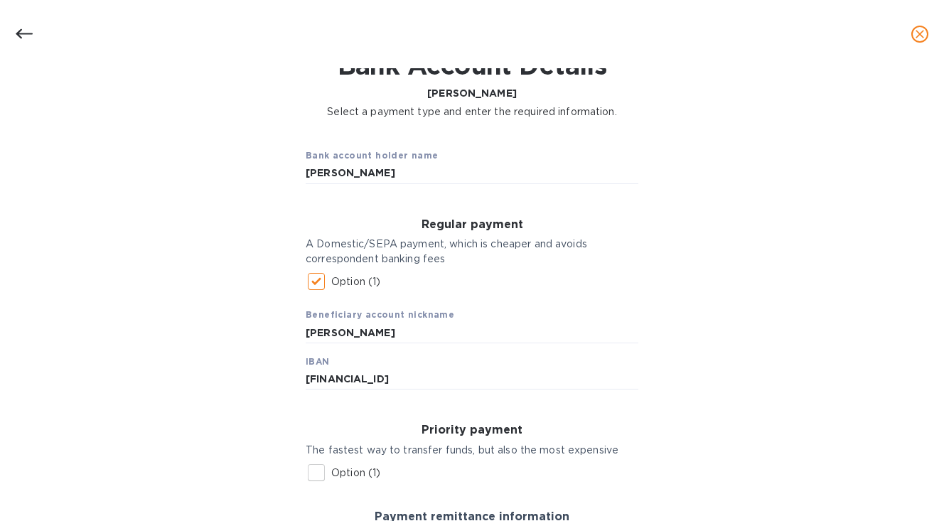
click at [120, 383] on div "Bank account holder name [PERSON_NAME] Regular payment A Domestic/SEPA payment,…" at bounding box center [471, 427] width 907 height 598
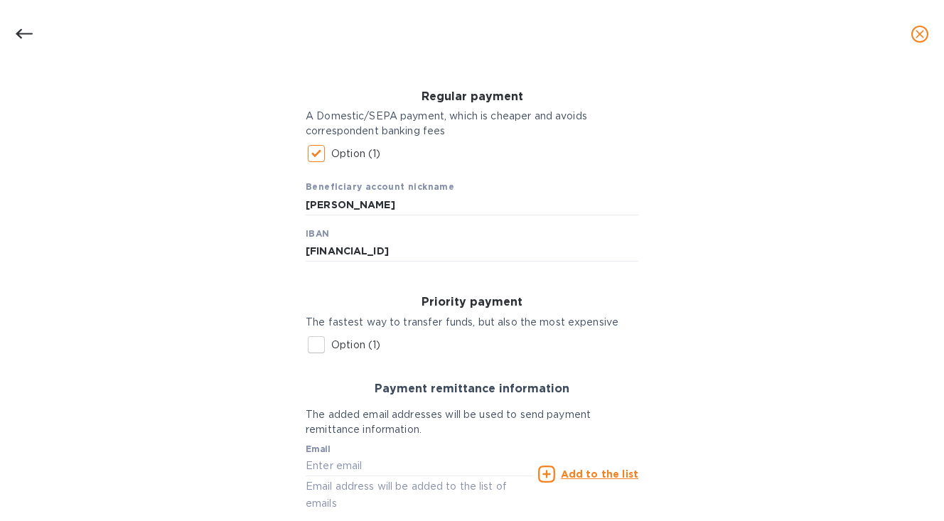
scroll to position [196, 0]
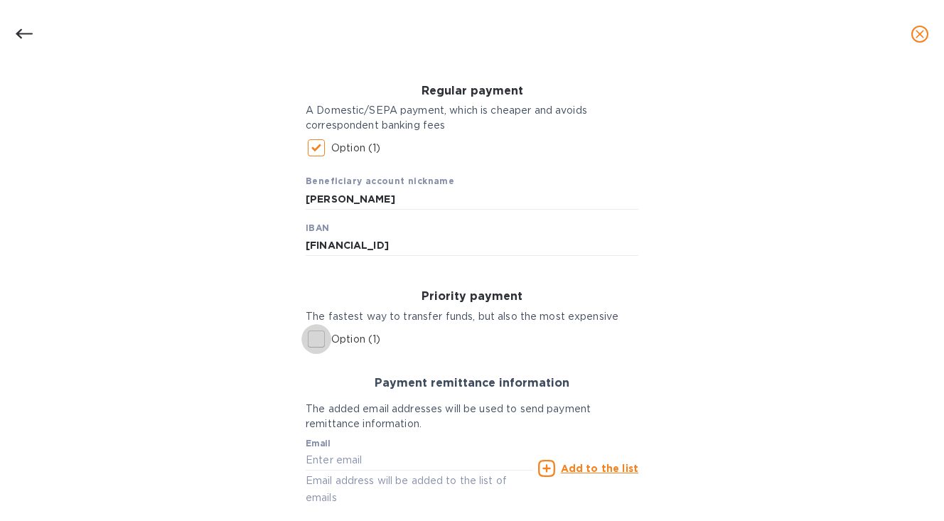
click at [319, 338] on input "Option (1)" at bounding box center [316, 339] width 30 height 30
checkbox input "true"
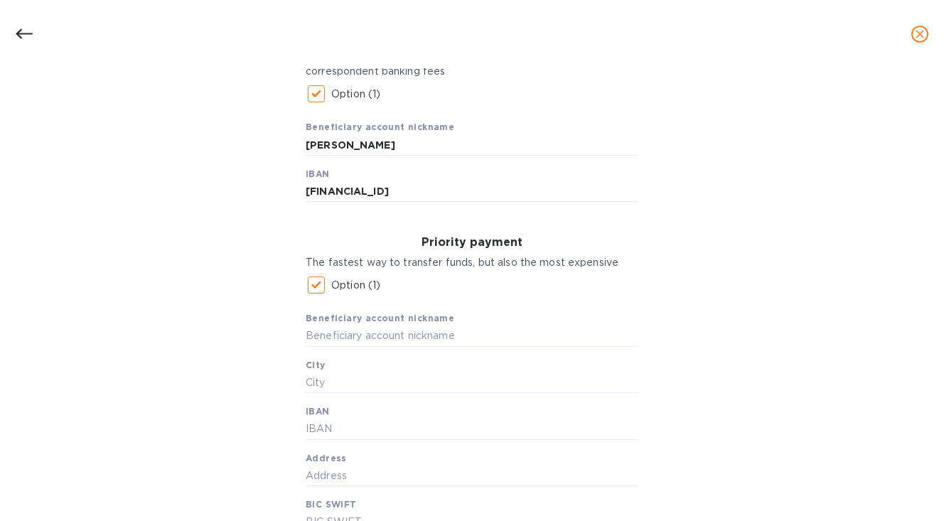
scroll to position [258, 0]
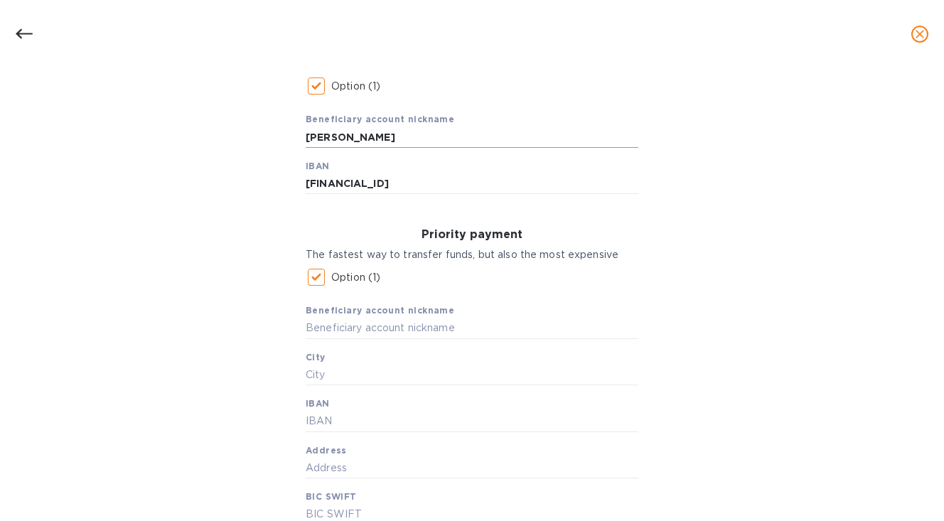
drag, startPoint x: 412, startPoint y: 139, endPoint x: 304, endPoint y: 137, distance: 107.4
click at [306, 137] on input "[PERSON_NAME]" at bounding box center [472, 137] width 333 height 21
click at [323, 328] on input "text" at bounding box center [472, 328] width 333 height 21
paste input "[PERSON_NAME]"
type input "[PERSON_NAME]"
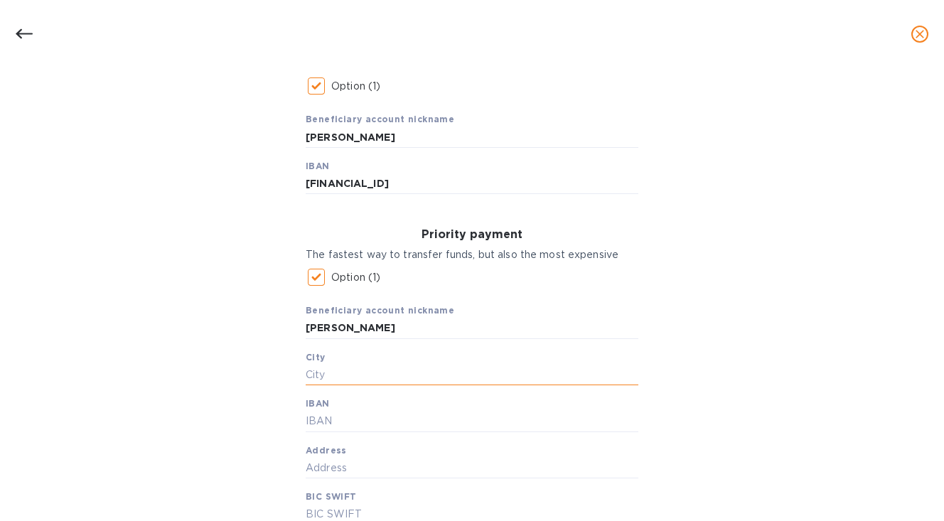
click at [321, 377] on input "text" at bounding box center [472, 375] width 333 height 21
type input "[PERSON_NAME]"
click at [311, 419] on input "text" at bounding box center [472, 421] width 333 height 21
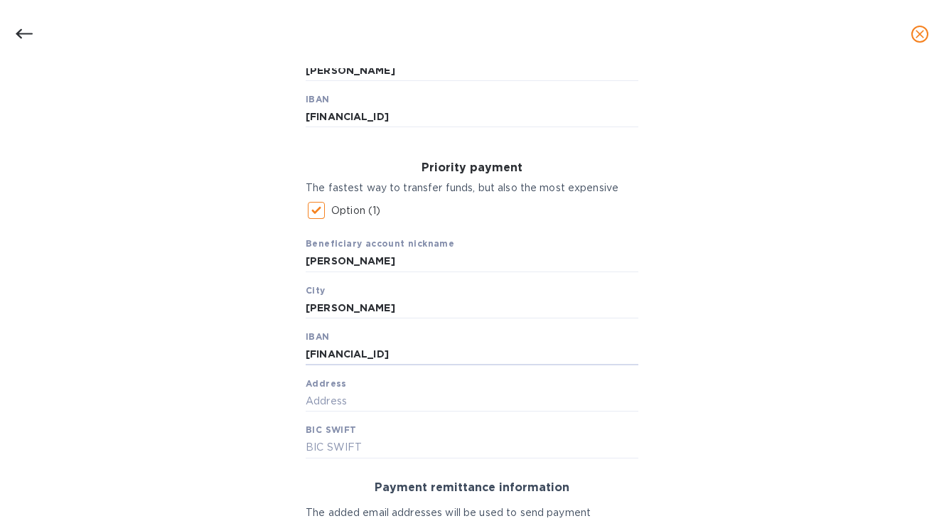
scroll to position [354, 0]
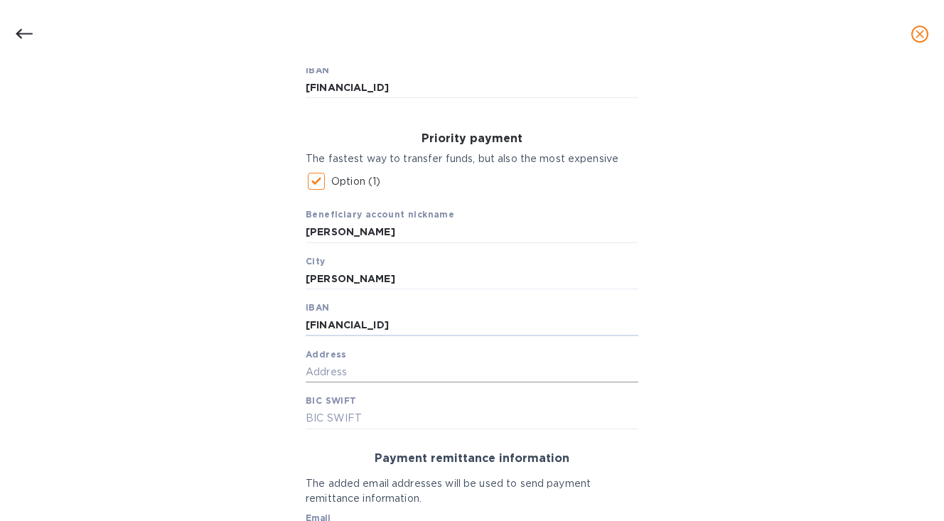
type input "[FINANCIAL_ID]"
click at [339, 365] on input "text" at bounding box center [472, 372] width 333 height 21
type input "50 Impasse du Colmbier"
click at [320, 421] on input "text" at bounding box center [472, 418] width 333 height 21
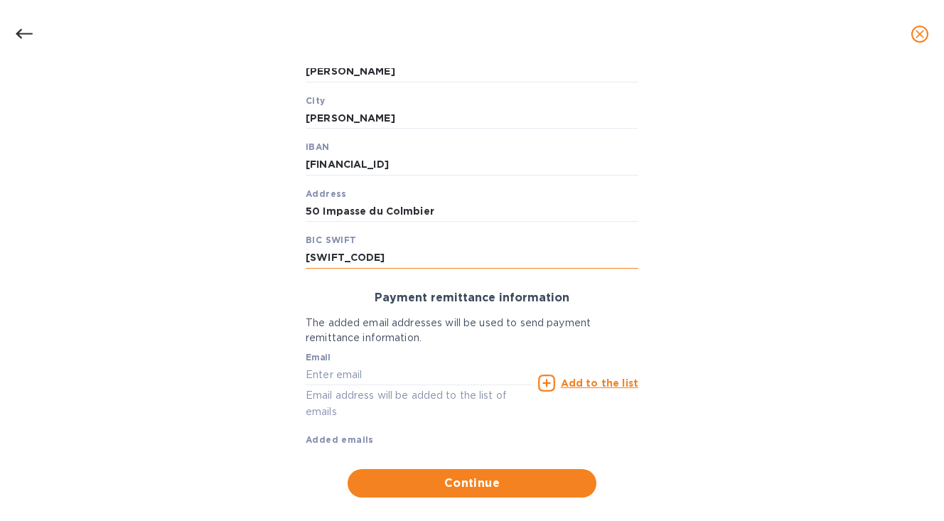
scroll to position [515, 0]
type input "[SWIFT_CODE]"
click at [340, 377] on input "text" at bounding box center [419, 373] width 227 height 21
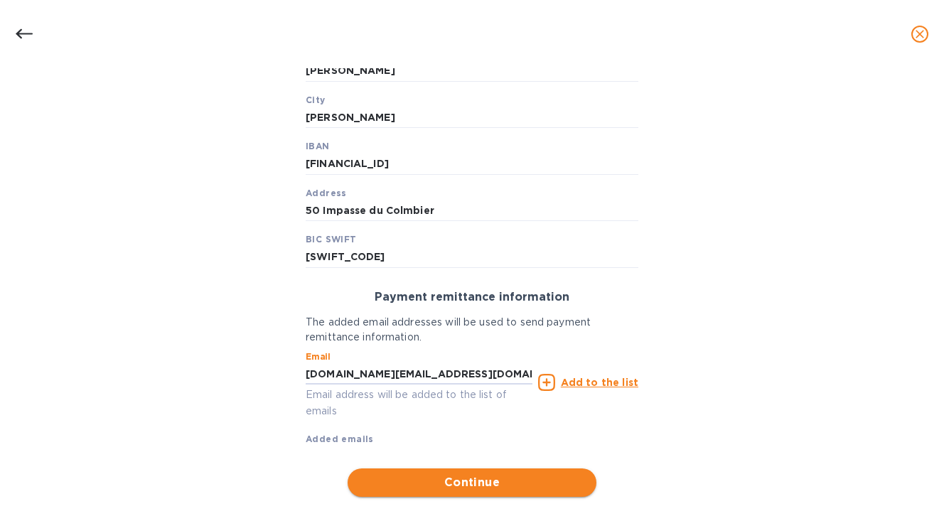
type input "[DOMAIN_NAME][EMAIL_ADDRESS][DOMAIN_NAME]"
click at [403, 483] on span "Continue" at bounding box center [472, 482] width 226 height 17
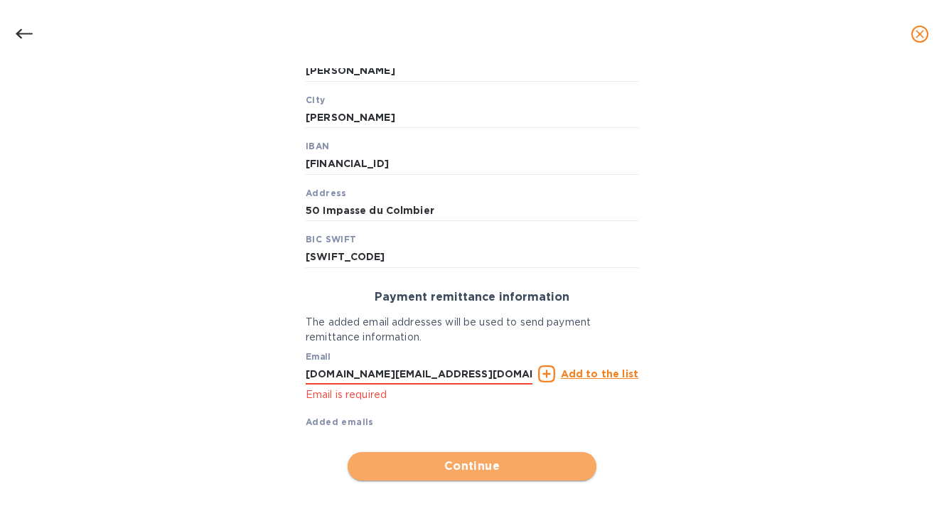
click at [440, 467] on span "Continue" at bounding box center [472, 466] width 226 height 17
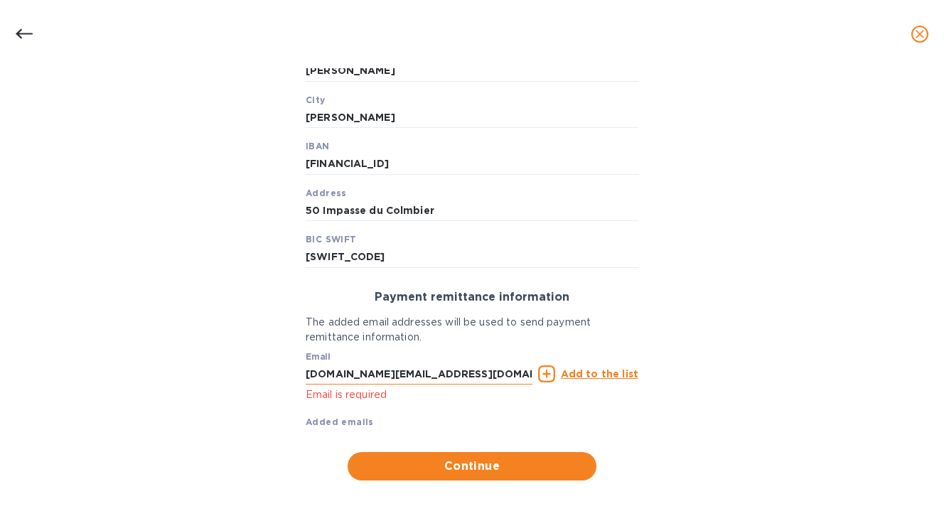
click at [485, 373] on input "[DOMAIN_NAME][EMAIL_ADDRESS][DOMAIN_NAME]" at bounding box center [419, 373] width 227 height 21
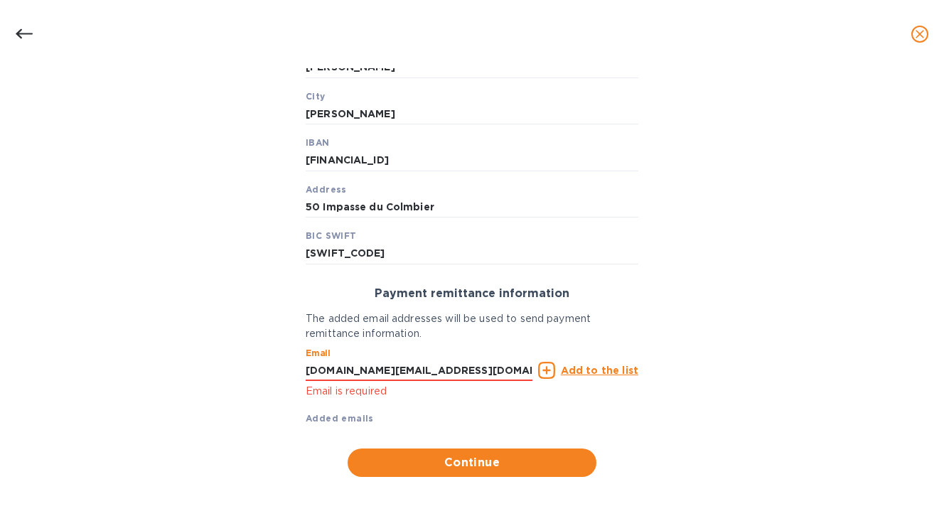
click at [585, 370] on u "Add to the list" at bounding box center [599, 370] width 77 height 11
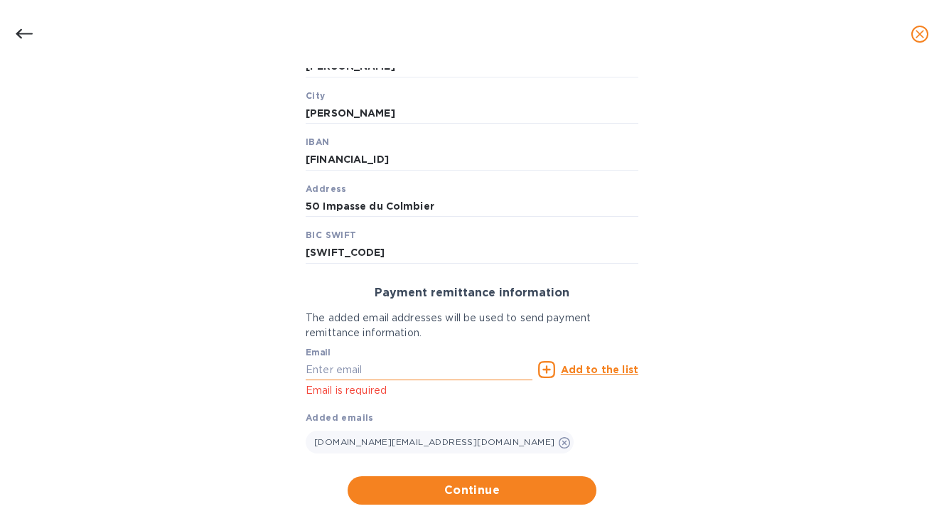
click at [390, 367] on input "text" at bounding box center [419, 369] width 227 height 21
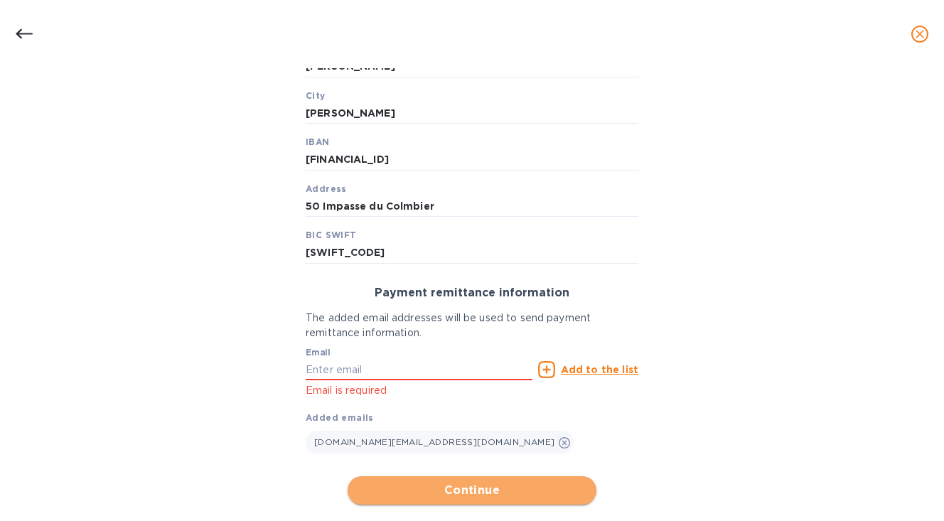
click at [490, 491] on span "Continue" at bounding box center [472, 490] width 226 height 17
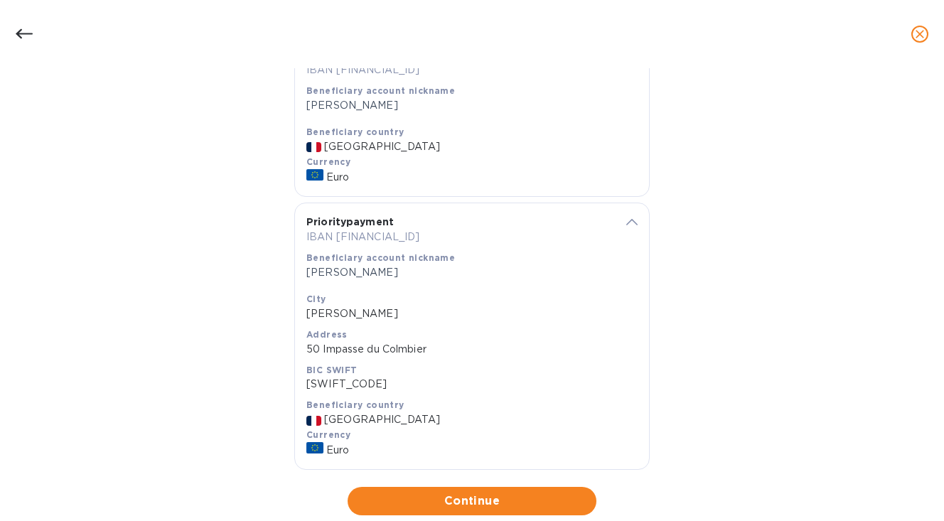
scroll to position [339, 0]
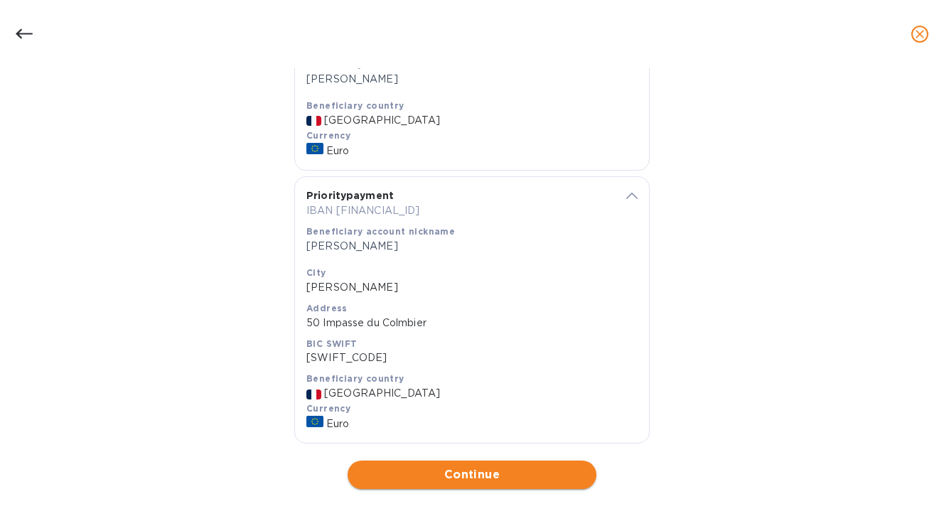
click at [406, 466] on span "Continue" at bounding box center [472, 474] width 226 height 17
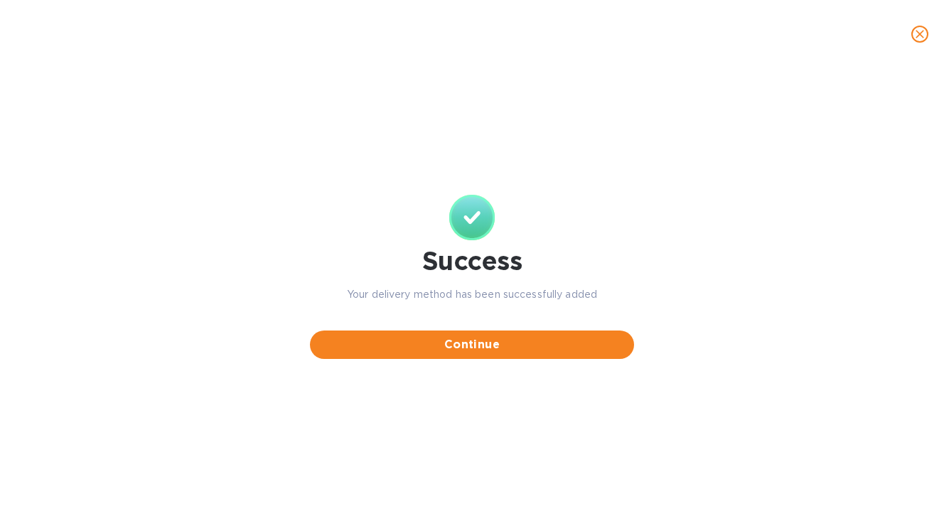
scroll to position [0, 0]
click at [442, 352] on span "Continue" at bounding box center [471, 344] width 301 height 17
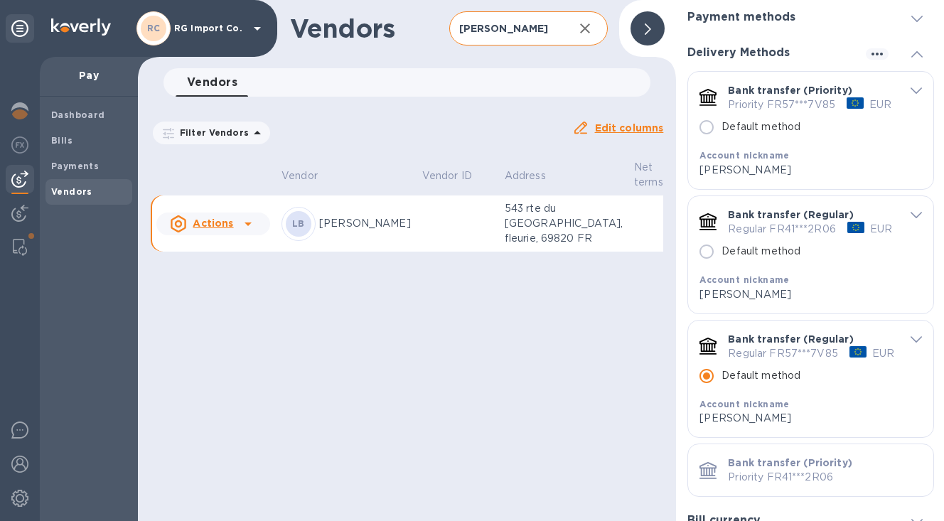
scroll to position [106, 0]
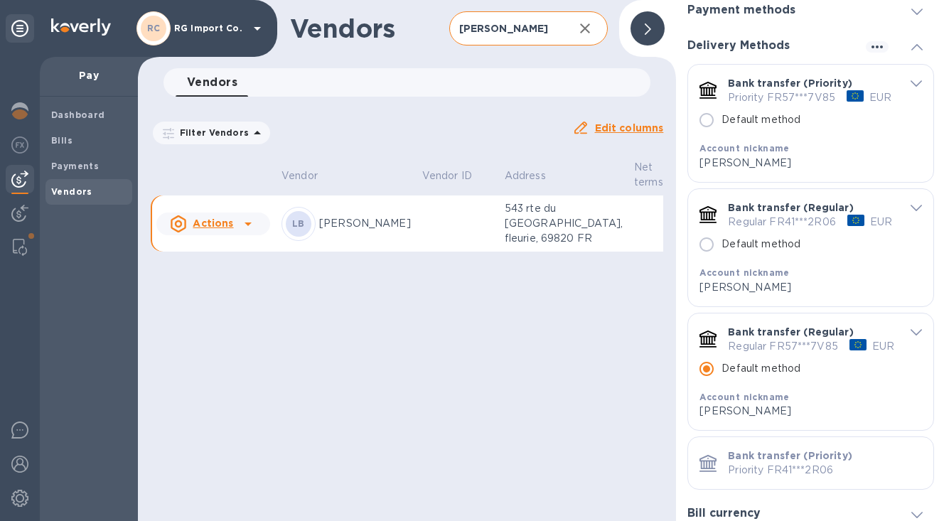
click at [911, 205] on icon "default-method" at bounding box center [916, 208] width 11 height 6
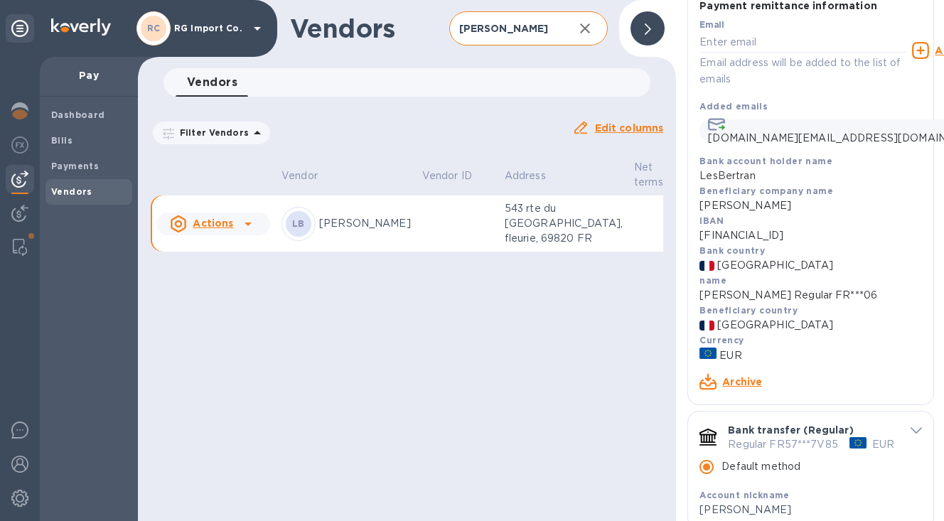
scroll to position [435, 0]
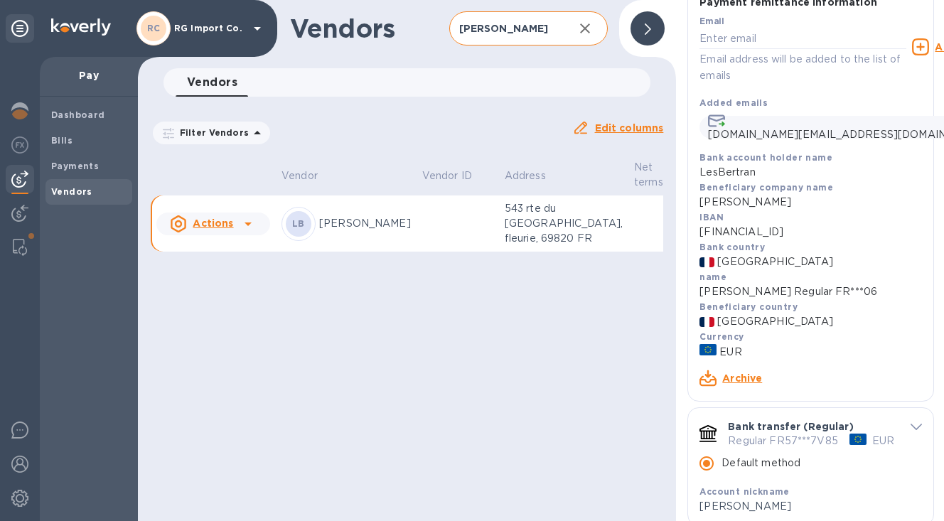
click at [741, 384] on link "Archive" at bounding box center [742, 378] width 40 height 11
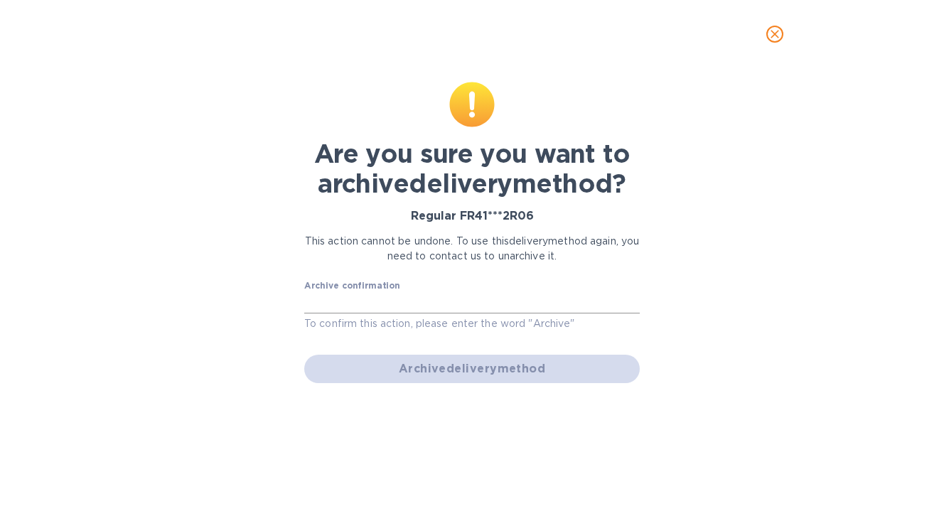
click at [523, 296] on input "text" at bounding box center [472, 302] width 336 height 21
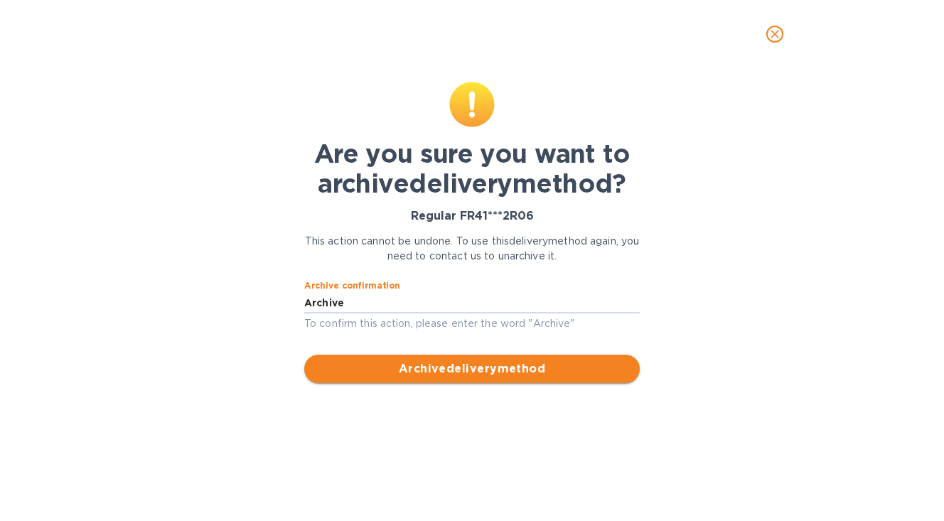
type input "Archive"
click at [417, 373] on span "Archive delivery method" at bounding box center [472, 368] width 313 height 17
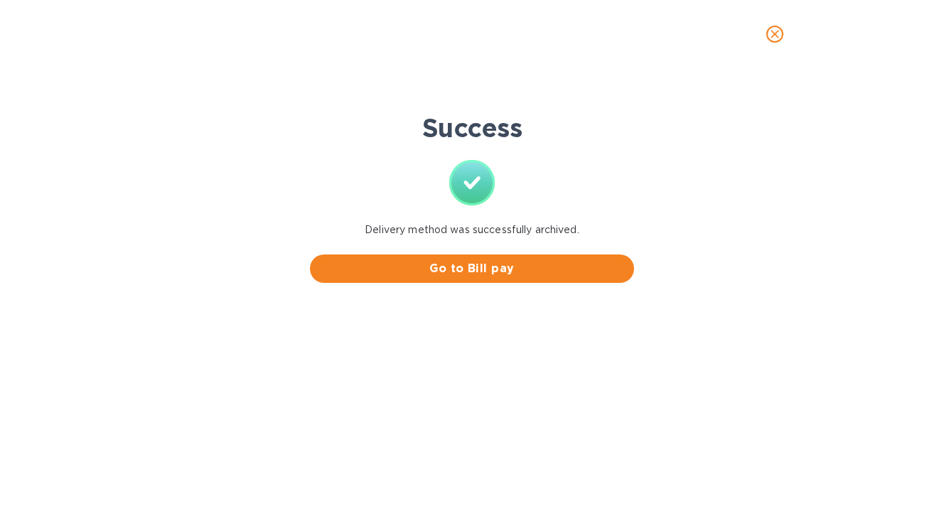
scroll to position [0, 0]
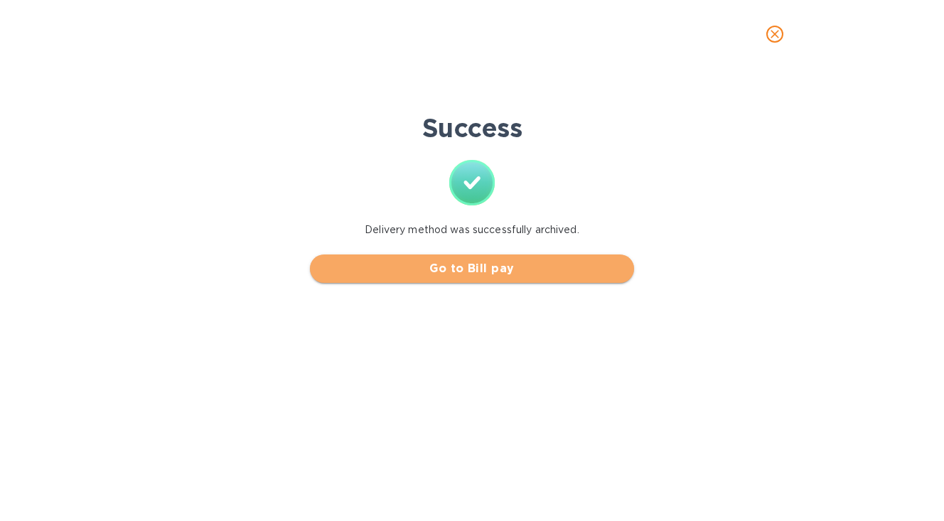
click at [492, 267] on span "Go to Bill pay" at bounding box center [471, 268] width 301 height 17
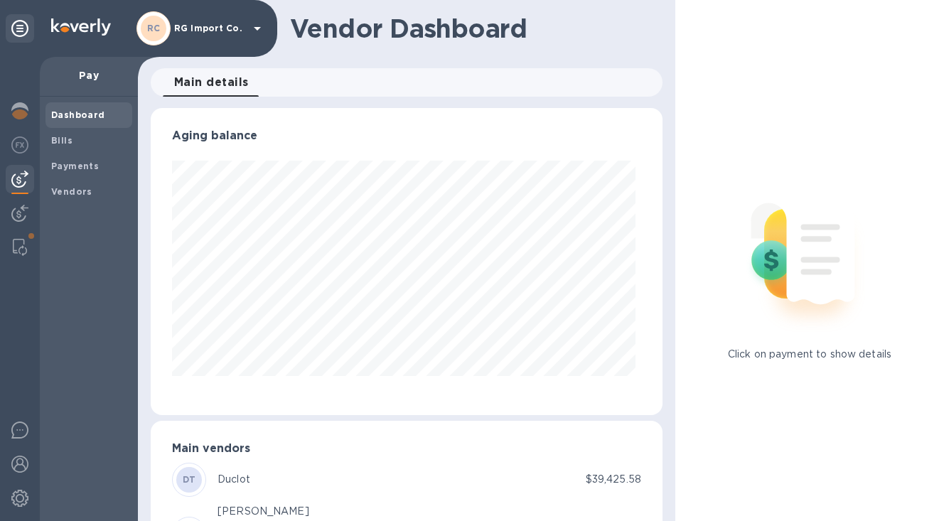
scroll to position [307, 506]
click at [65, 136] on b "Bills" at bounding box center [61, 140] width 21 height 11
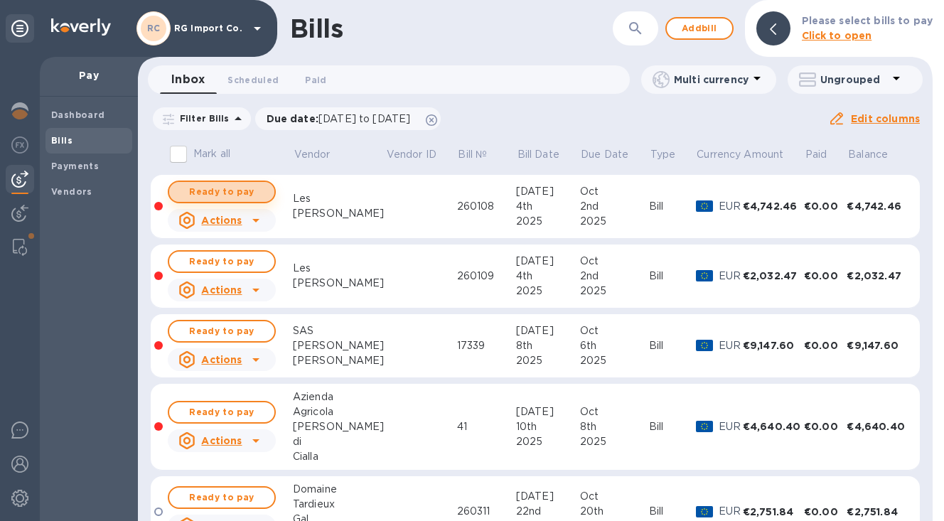
click at [244, 191] on span "Ready to pay" at bounding box center [222, 191] width 82 height 17
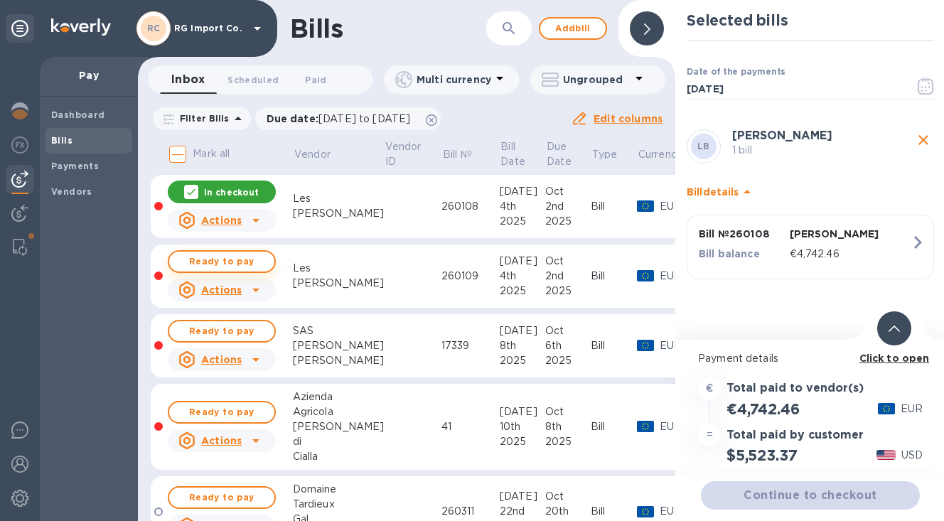
click at [221, 259] on span "Ready to pay" at bounding box center [222, 261] width 82 height 17
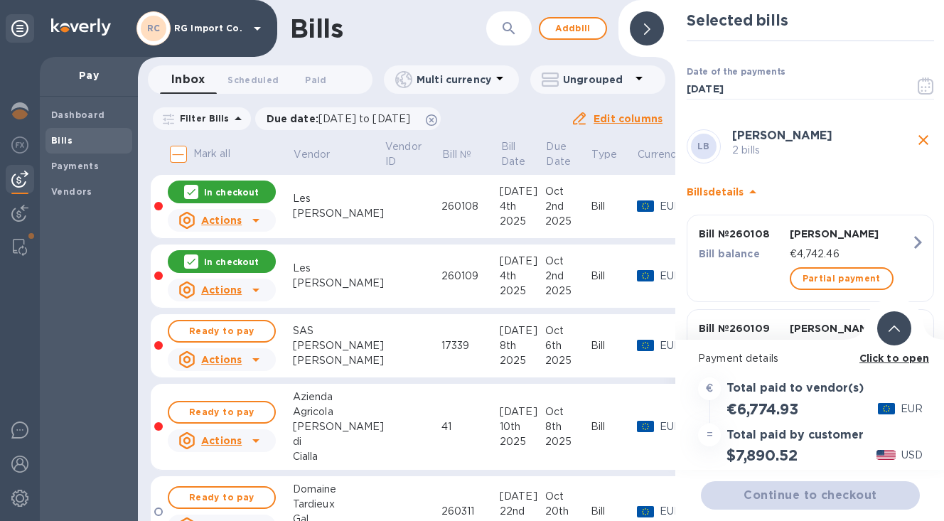
click at [899, 328] on icon at bounding box center [894, 329] width 11 height 6
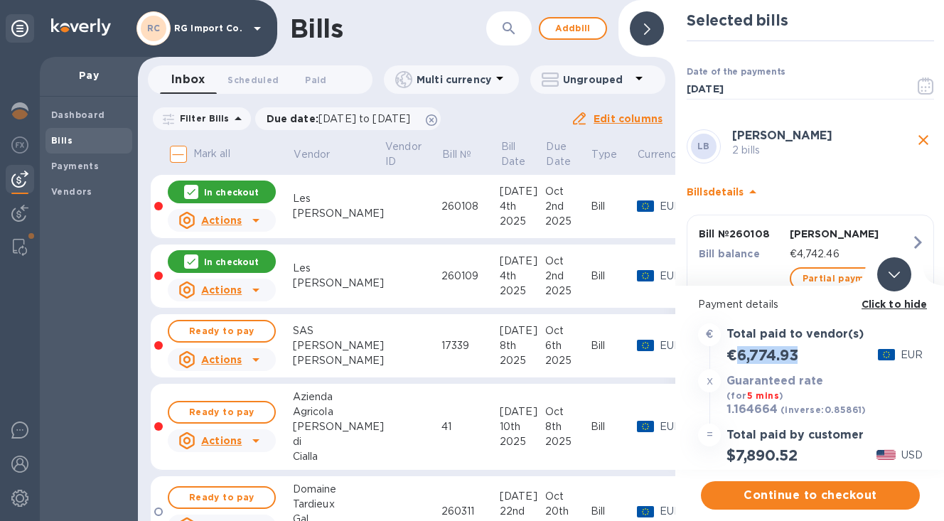
drag, startPoint x: 803, startPoint y: 353, endPoint x: 739, endPoint y: 355, distance: 63.3
click at [739, 355] on div "€6,774.93" at bounding box center [762, 354] width 77 height 23
copy h2 "6,774.93"
click at [850, 383] on div "x Guaranteed rate (for 5 mins ) 1.164664 (inverse: 0.85861 ) USD" at bounding box center [810, 394] width 230 height 54
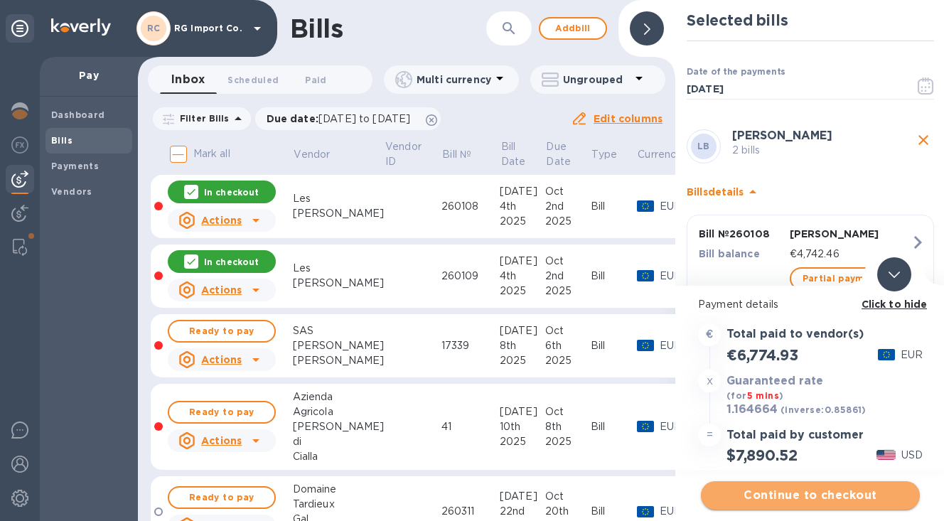
click at [796, 494] on span "Continue to checkout" at bounding box center [810, 495] width 196 height 17
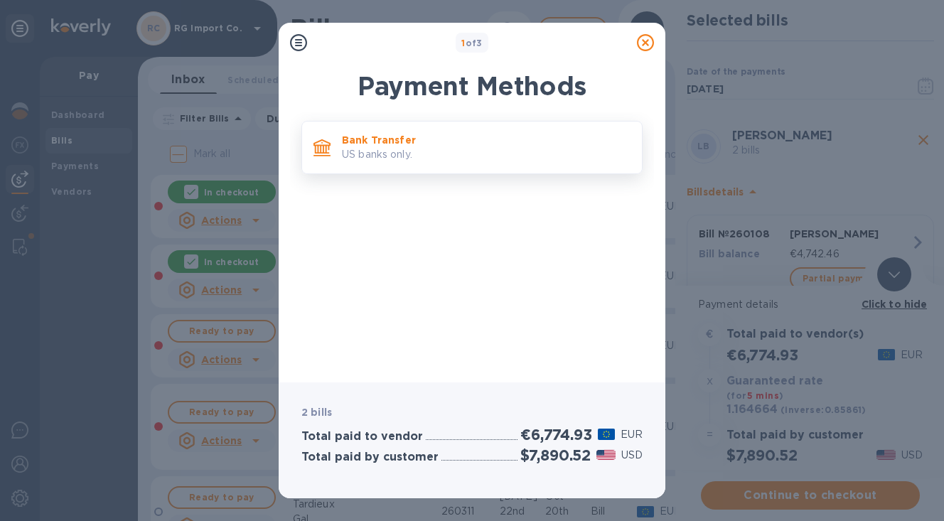
click at [475, 142] on p "Bank Transfer" at bounding box center [486, 140] width 289 height 14
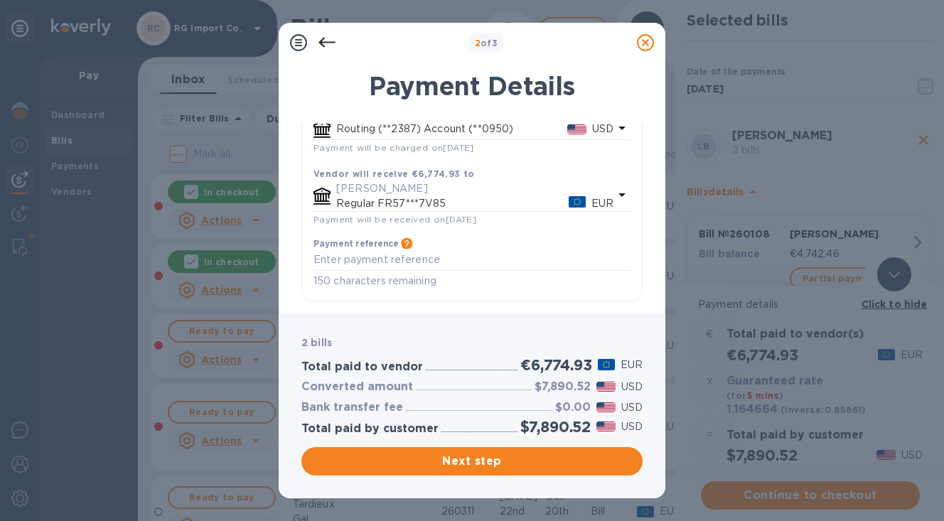
scroll to position [129, 0]
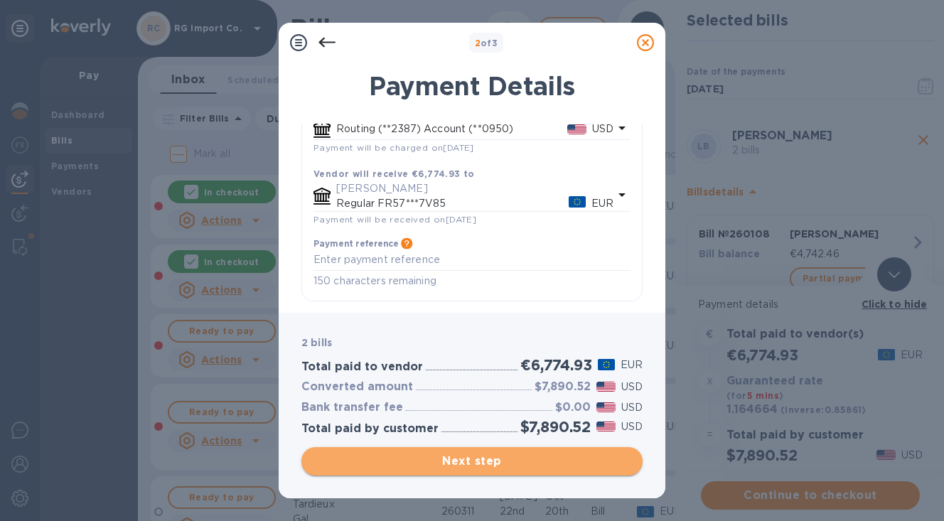
click at [400, 459] on span "Next step" at bounding box center [472, 461] width 318 height 17
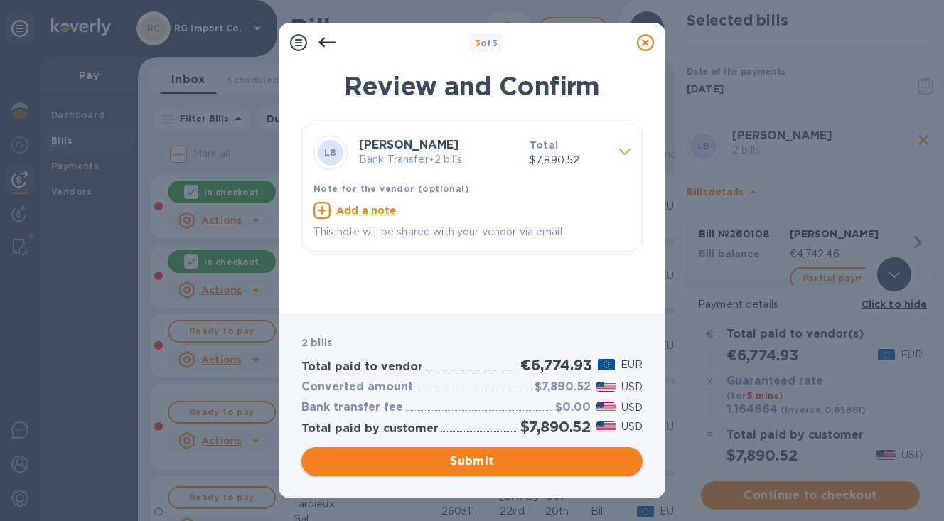
click at [445, 459] on span "Submit" at bounding box center [472, 461] width 318 height 17
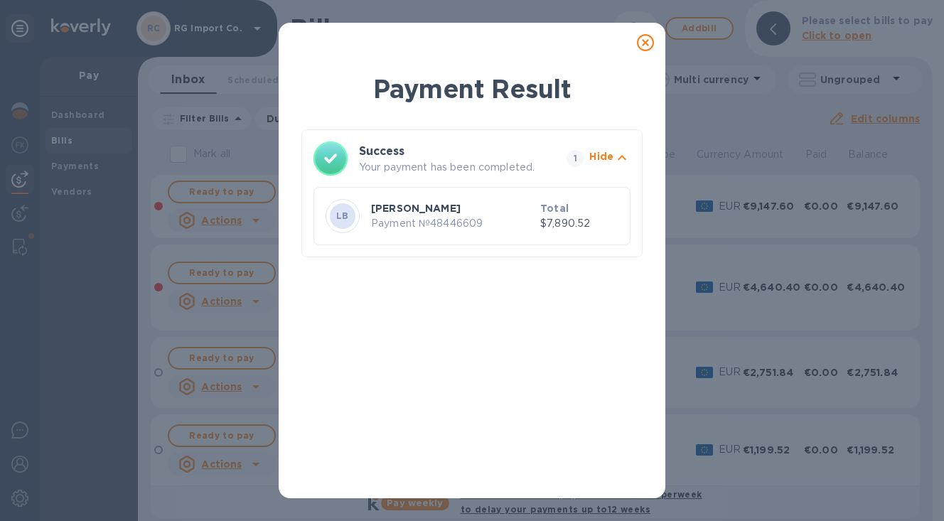
click at [646, 43] on icon at bounding box center [645, 42] width 17 height 17
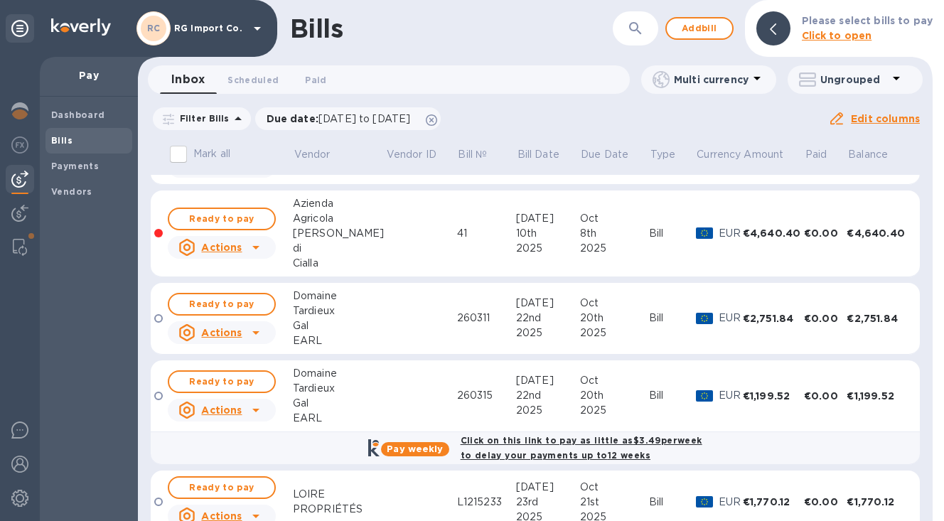
scroll to position [0, 0]
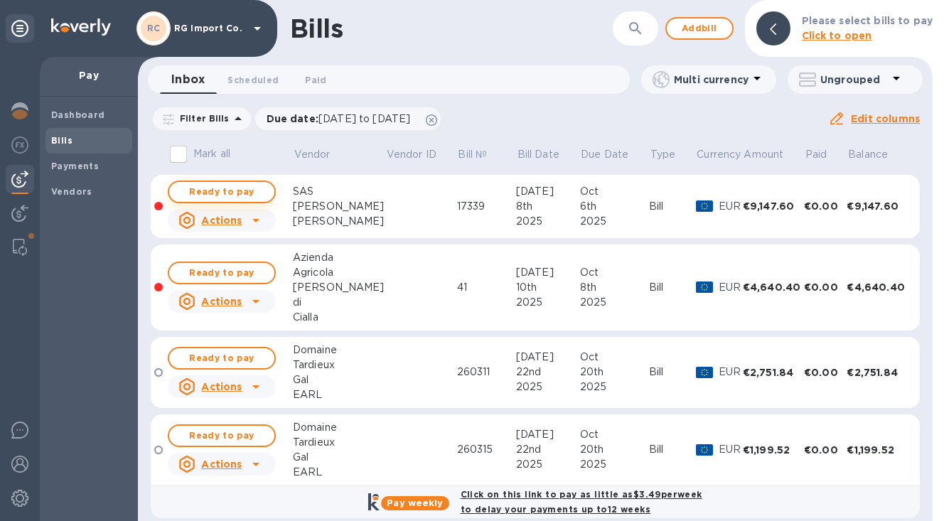
click at [256, 193] on span "Ready to pay" at bounding box center [222, 191] width 82 height 17
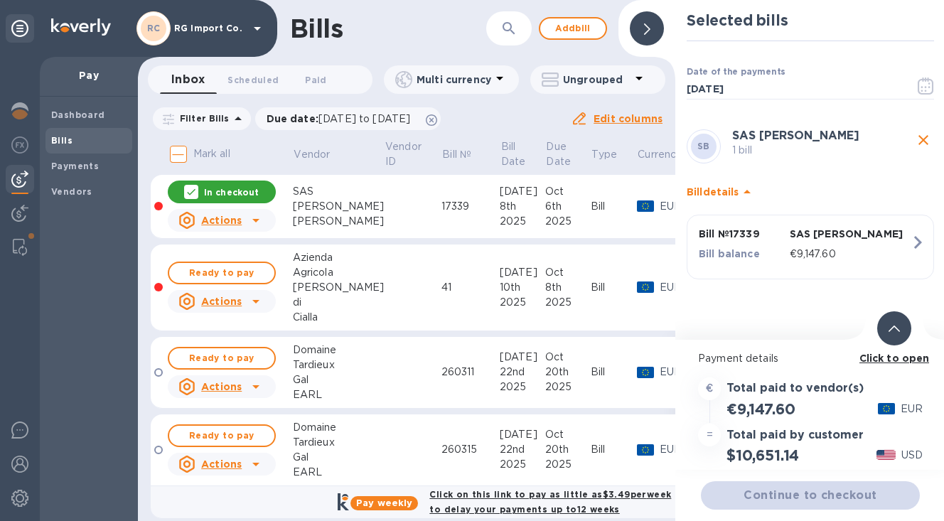
click at [893, 331] on icon at bounding box center [894, 329] width 11 height 6
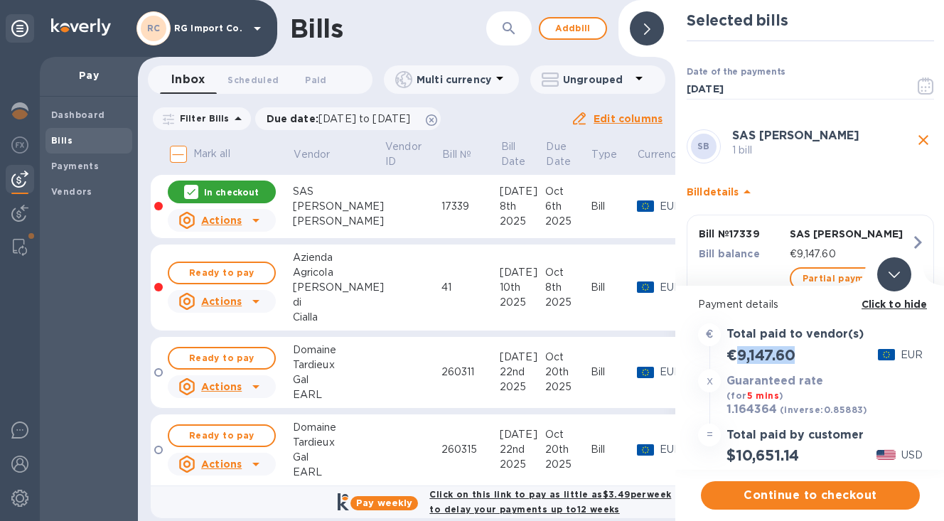
drag, startPoint x: 805, startPoint y: 354, endPoint x: 741, endPoint y: 356, distance: 64.7
click at [741, 356] on div "€9,147.60 EUR" at bounding box center [810, 354] width 230 height 23
copy h2 "9,147.60"
click at [842, 390] on div "x Guaranteed rate (for 5 mins ) 1.164364 (inverse: 0.85883 ) USD" at bounding box center [810, 394] width 230 height 54
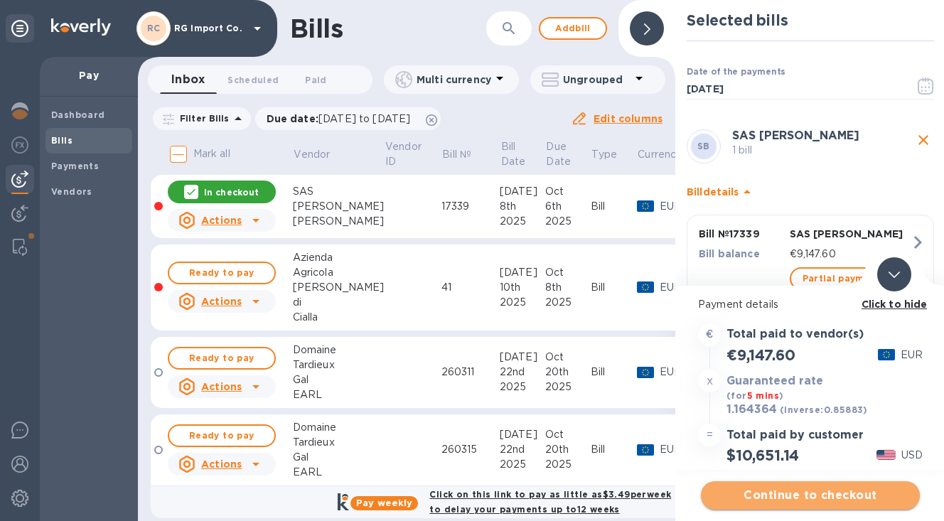
click at [759, 495] on span "Continue to checkout" at bounding box center [810, 495] width 196 height 17
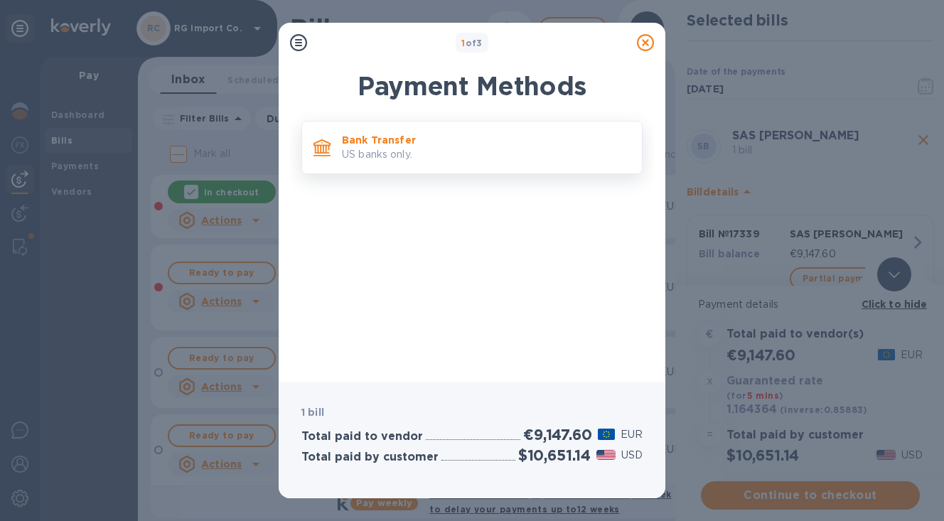
click at [507, 151] on p "US banks only." at bounding box center [486, 154] width 289 height 15
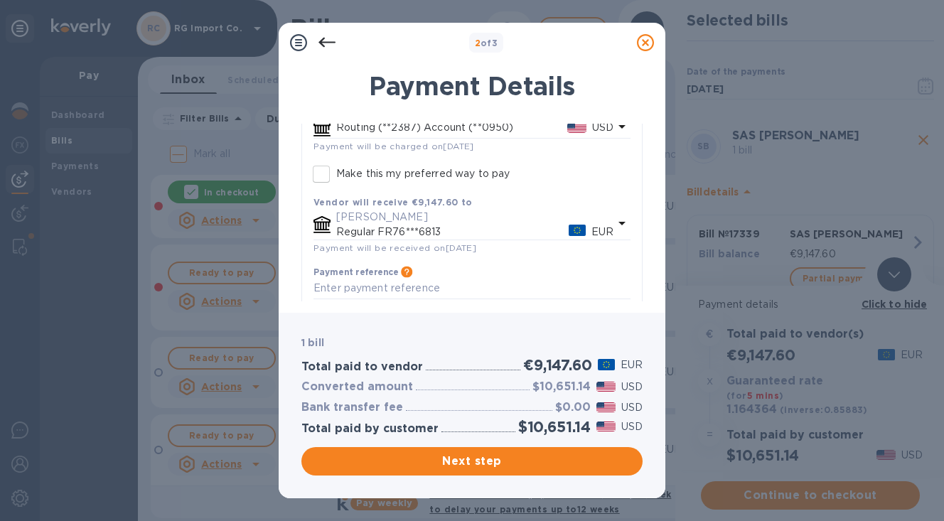
scroll to position [137, 0]
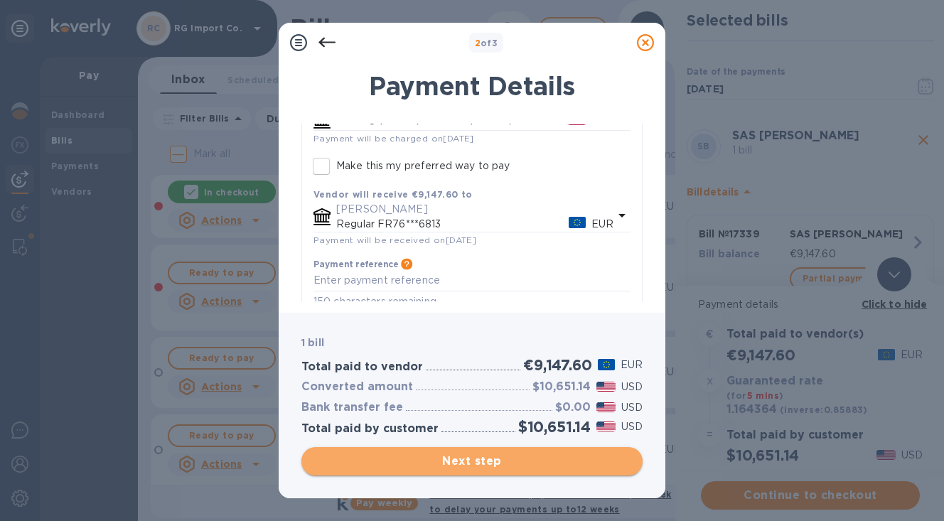
click at [415, 464] on span "Next step" at bounding box center [472, 461] width 318 height 17
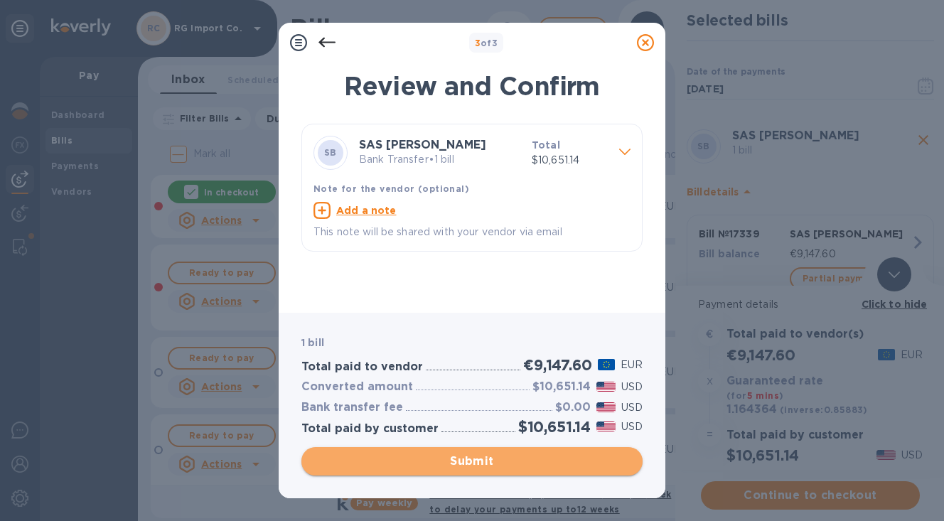
click at [426, 460] on span "Submit" at bounding box center [472, 461] width 318 height 17
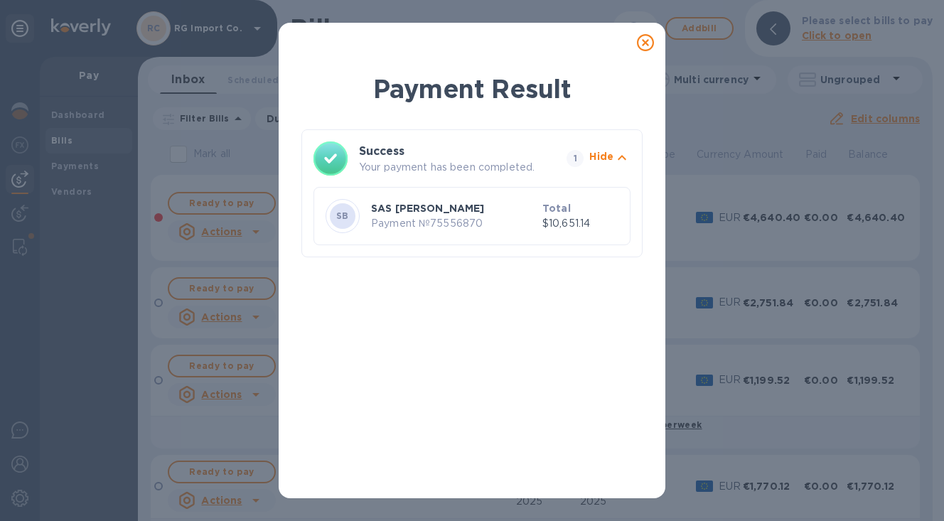
click at [648, 43] on icon at bounding box center [645, 42] width 17 height 17
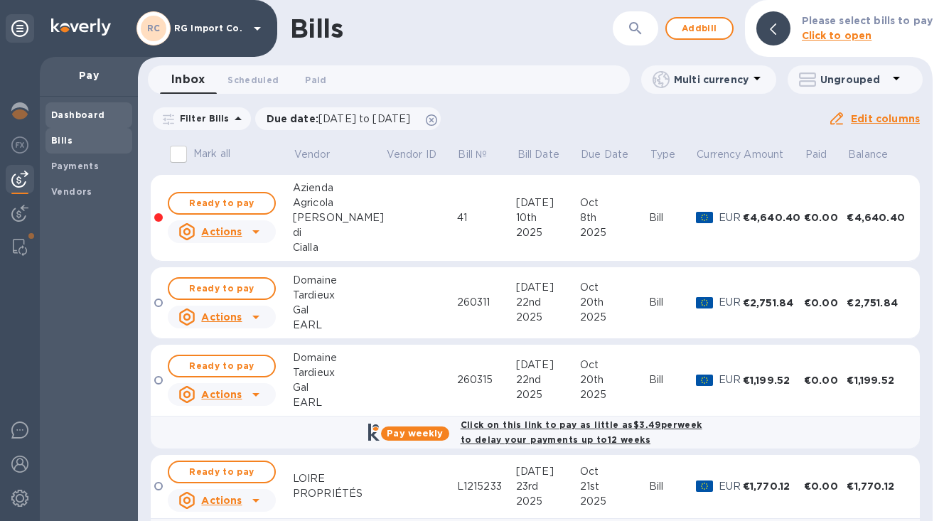
click at [82, 116] on b "Dashboard" at bounding box center [78, 114] width 54 height 11
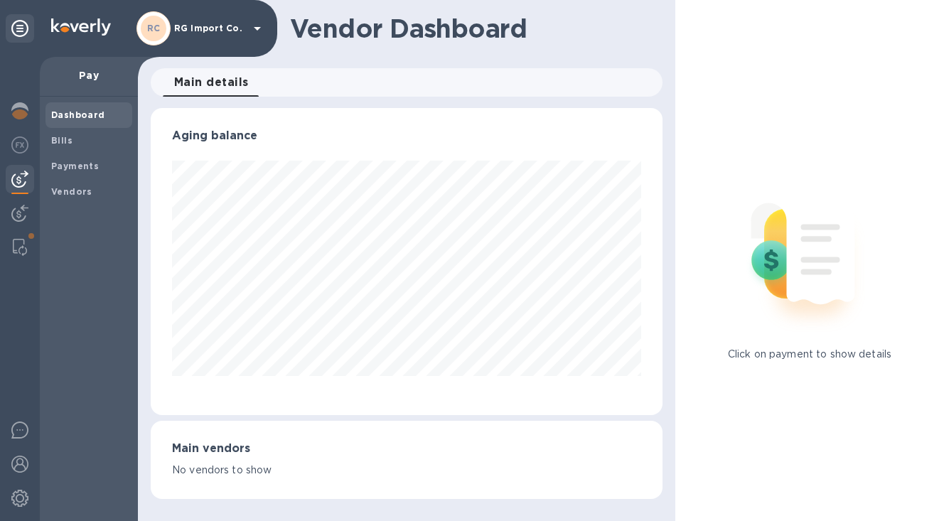
scroll to position [710608, 710409]
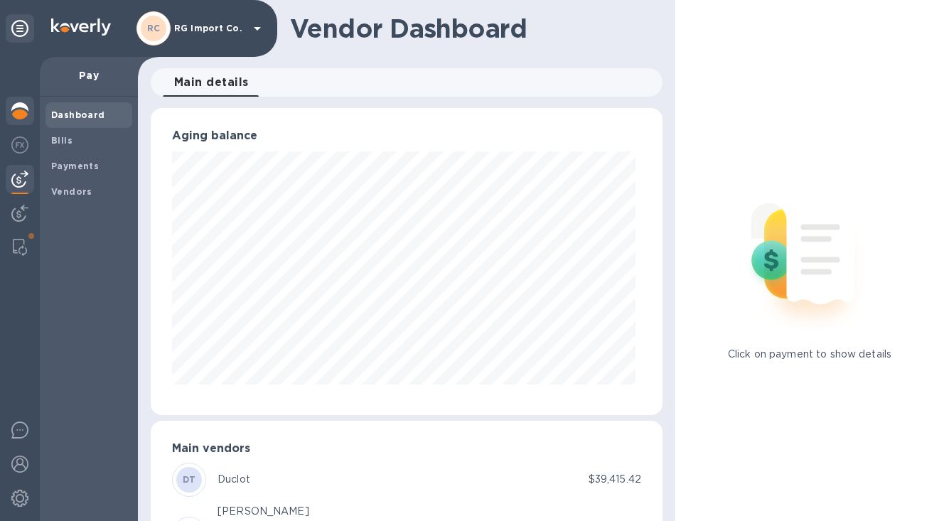
click at [22, 111] on img at bounding box center [19, 110] width 17 height 17
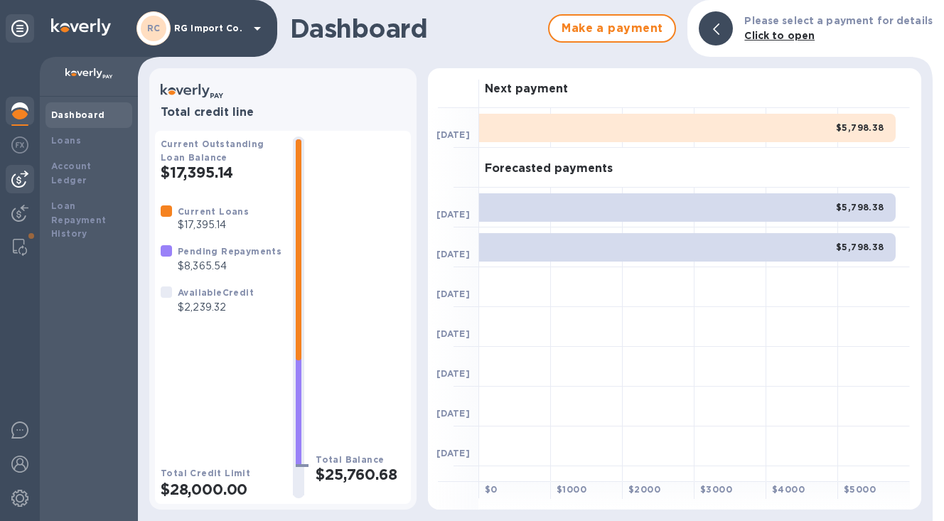
click at [22, 176] on img at bounding box center [19, 179] width 17 height 17
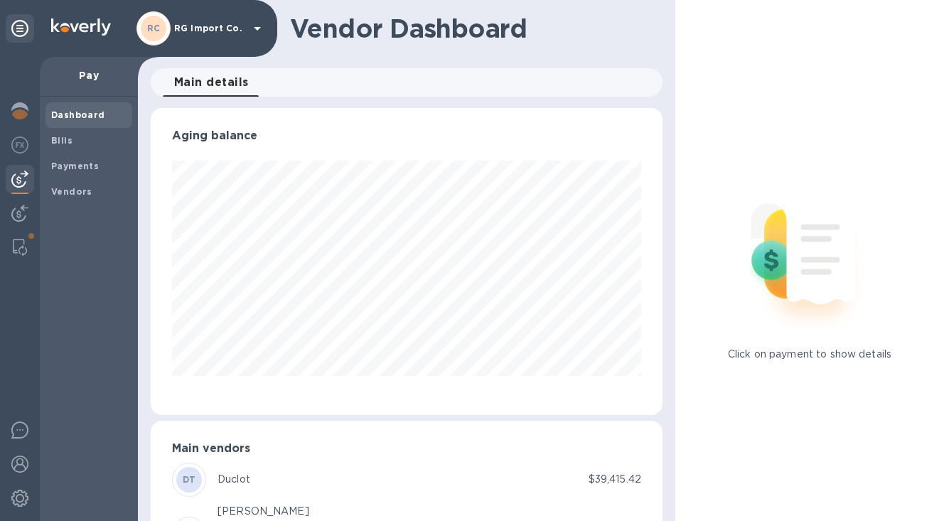
scroll to position [307, 506]
click at [60, 142] on b "Bills" at bounding box center [61, 140] width 21 height 11
